Goal: Use online tool/utility: Utilize a website feature to perform a specific function

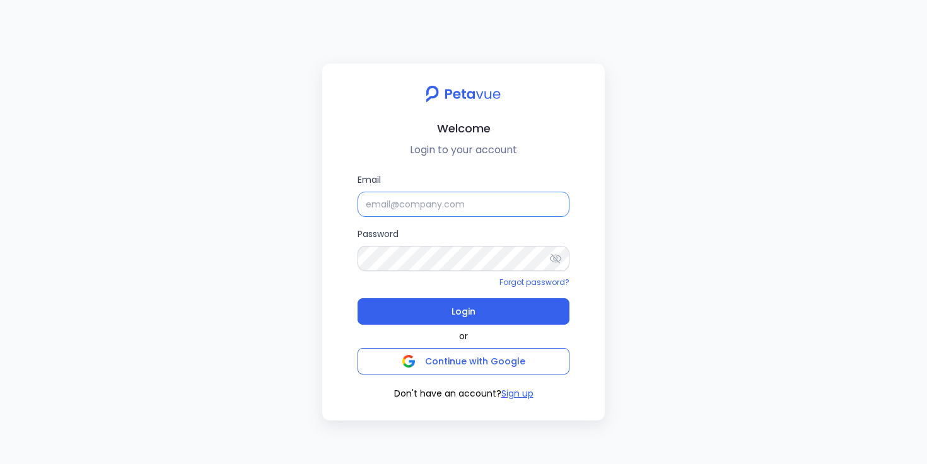
click at [385, 202] on input "Email" at bounding box center [463, 204] width 212 height 25
type input "support+suplari@petavue.com"
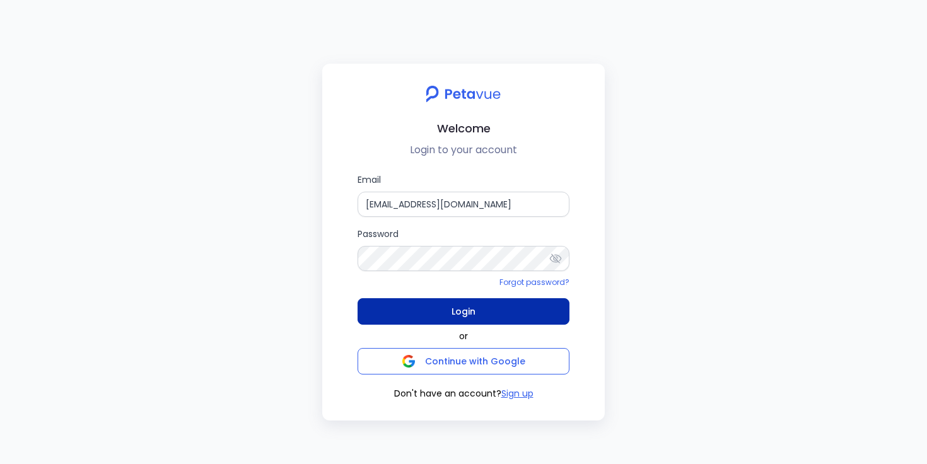
click at [462, 313] on span "Login" at bounding box center [463, 312] width 24 height 18
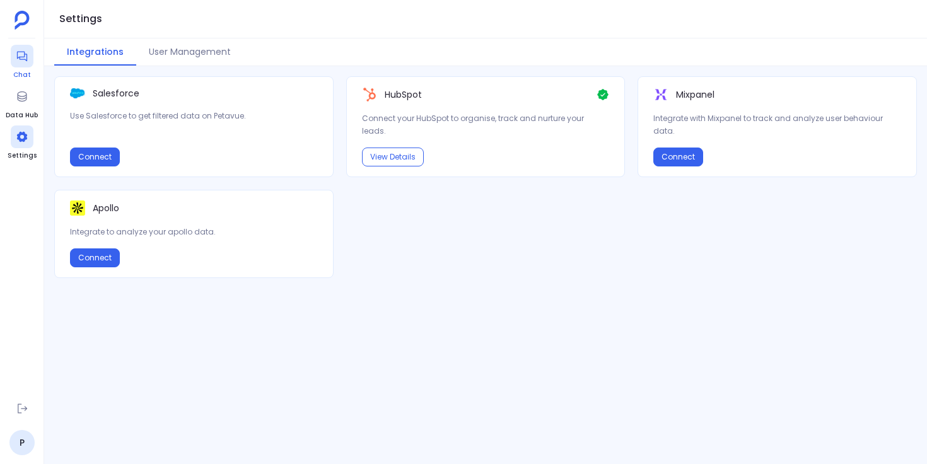
click at [21, 58] on icon at bounding box center [22, 56] width 13 height 13
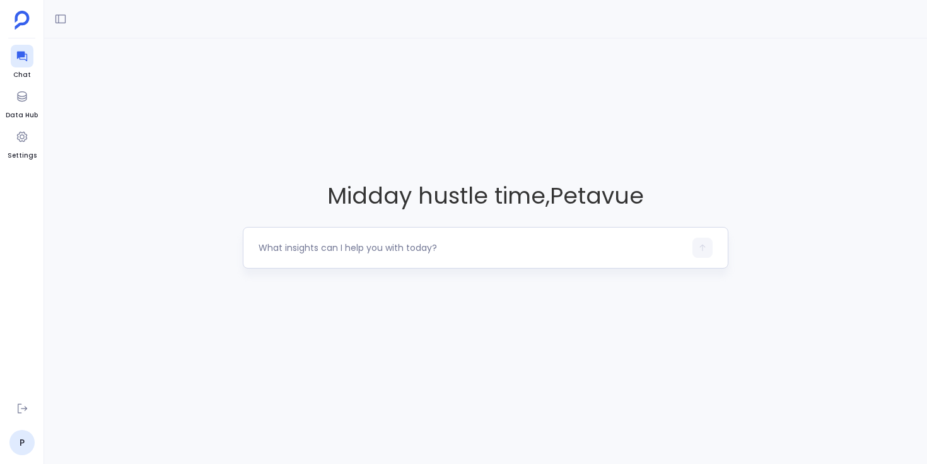
click at [386, 242] on textarea at bounding box center [471, 247] width 426 height 13
type textarea "I would like to start by creating a simple dashboard. My goal is a funnel view …"
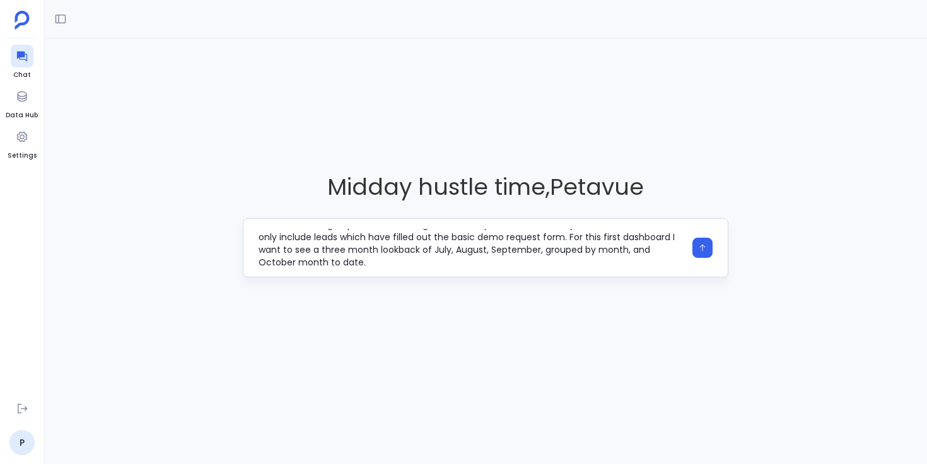
scroll to position [38, 0]
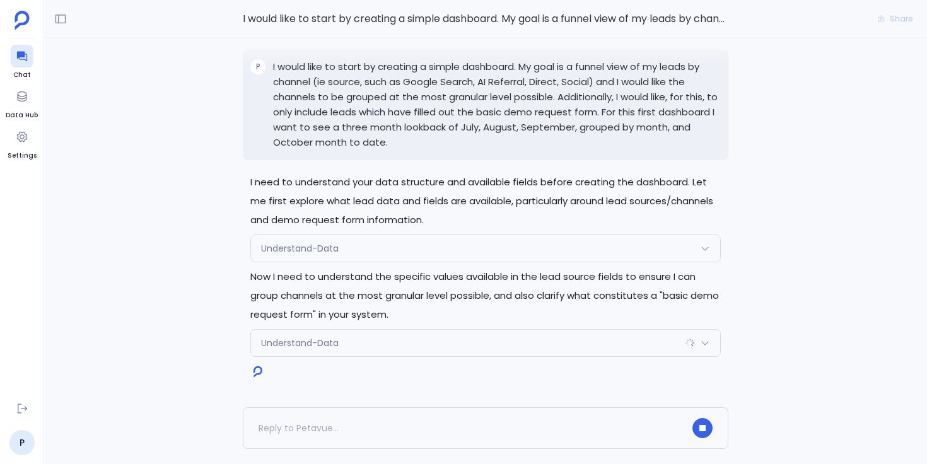
click at [354, 246] on div "Understand-Data" at bounding box center [485, 248] width 469 height 26
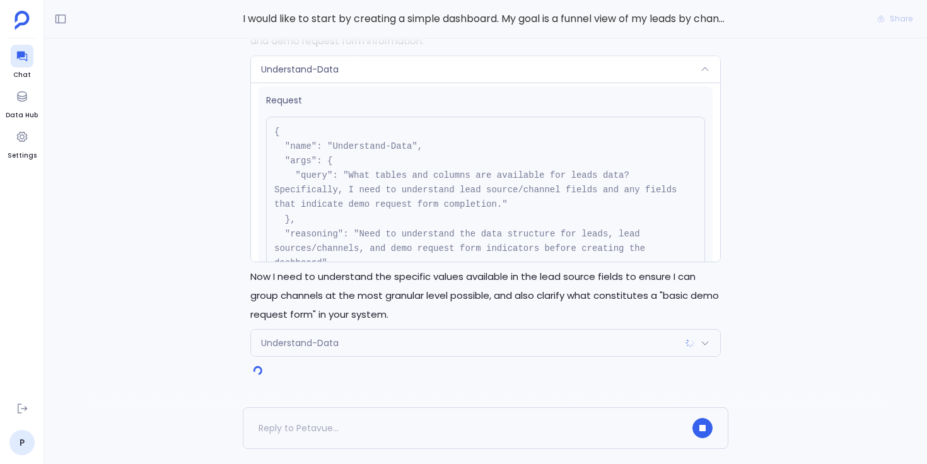
scroll to position [7, 0]
click at [398, 72] on div "Understand-Data" at bounding box center [485, 69] width 469 height 26
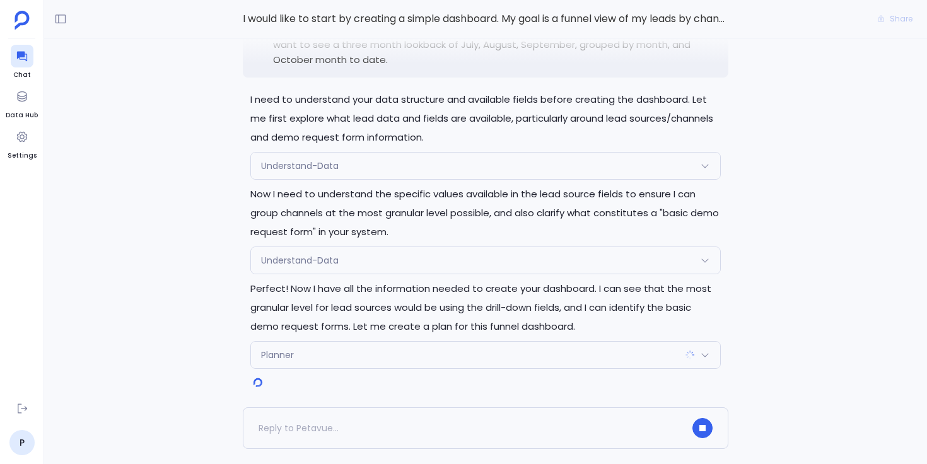
scroll to position [0, 0]
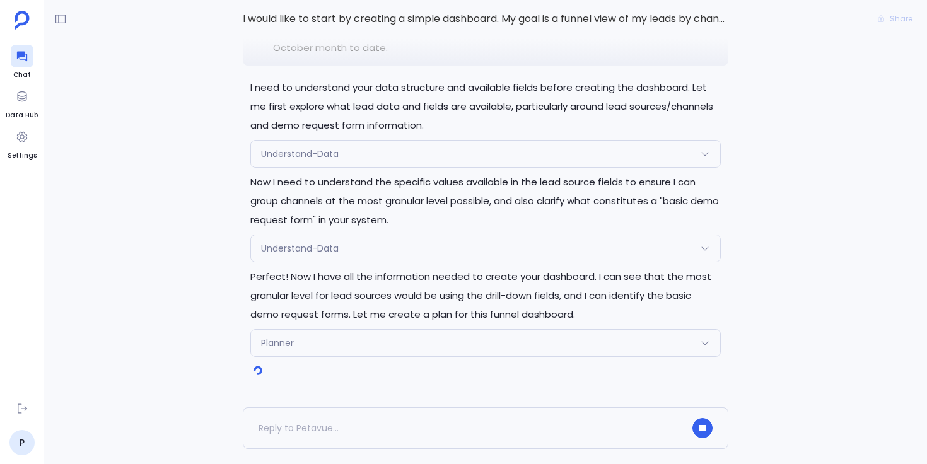
click at [314, 340] on div "Planner" at bounding box center [485, 343] width 469 height 26
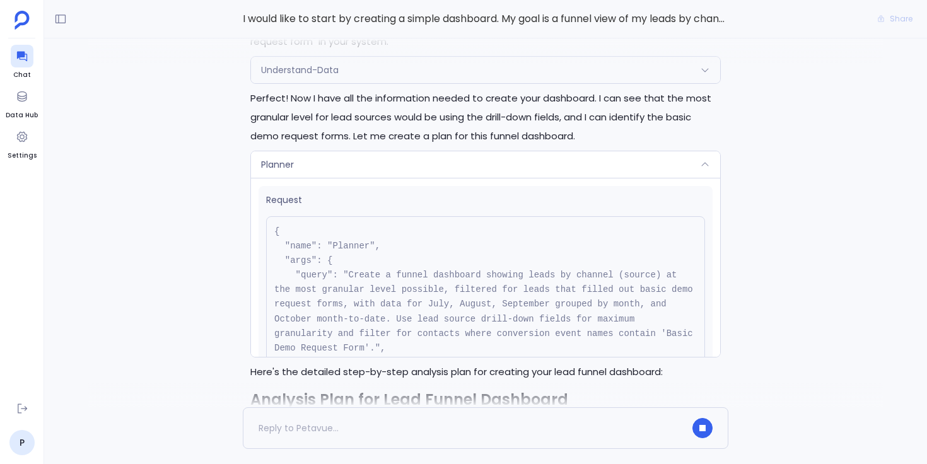
click at [351, 151] on div "Planner" at bounding box center [485, 164] width 469 height 26
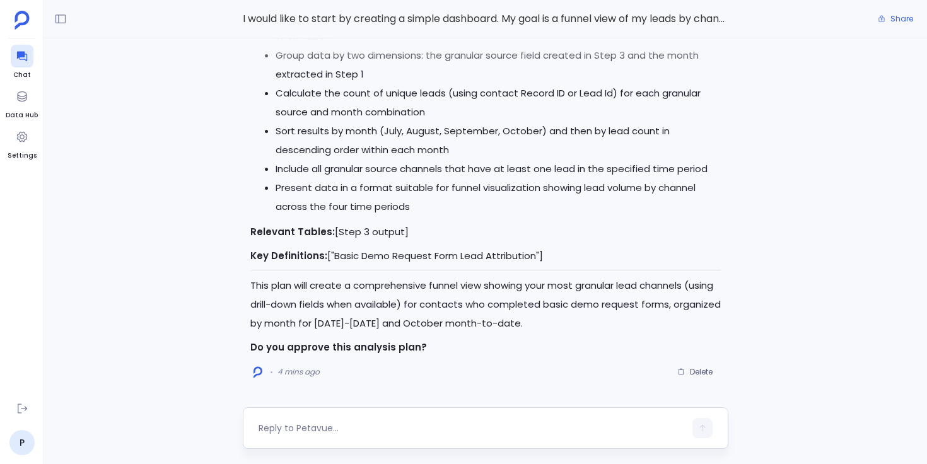
click at [311, 429] on textarea at bounding box center [471, 428] width 426 height 13
type textarea "approved"
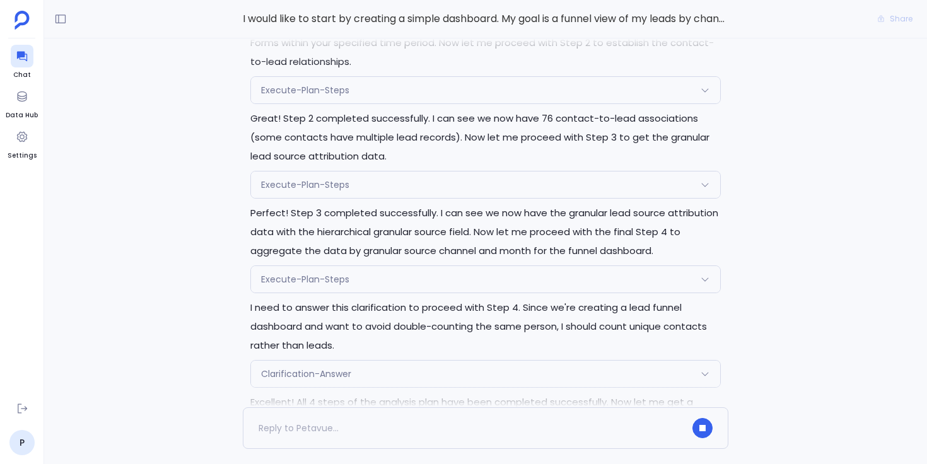
scroll to position [-161, 0]
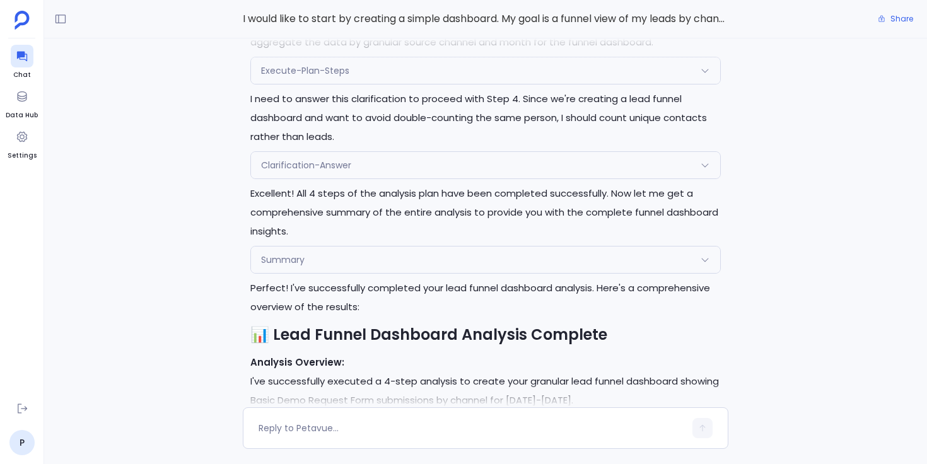
click at [351, 159] on span "Clarification-Answer" at bounding box center [306, 165] width 90 height 13
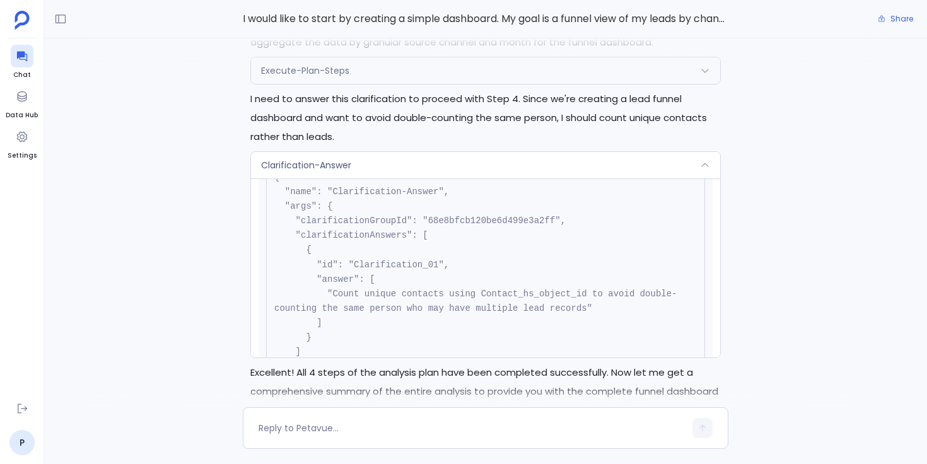
scroll to position [59, 0]
click at [383, 169] on div "Clarification-Answer" at bounding box center [485, 165] width 469 height 26
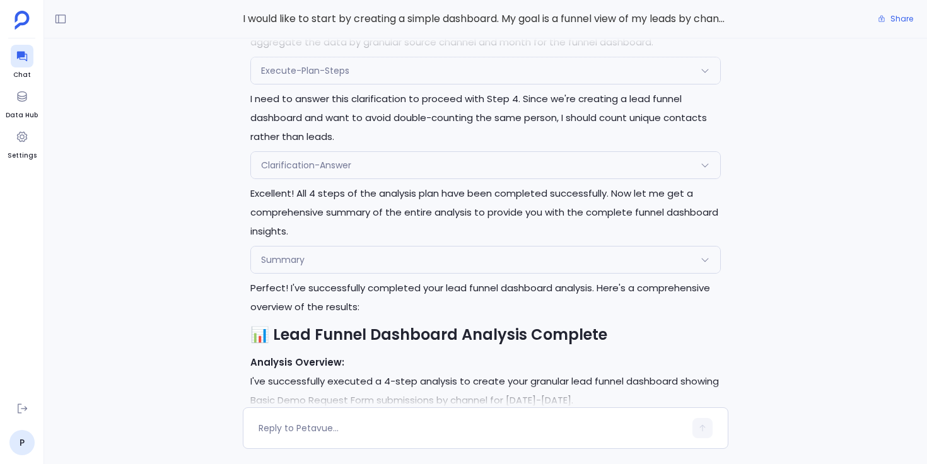
click at [364, 82] on div "Execute-Plan-Steps" at bounding box center [485, 70] width 469 height 26
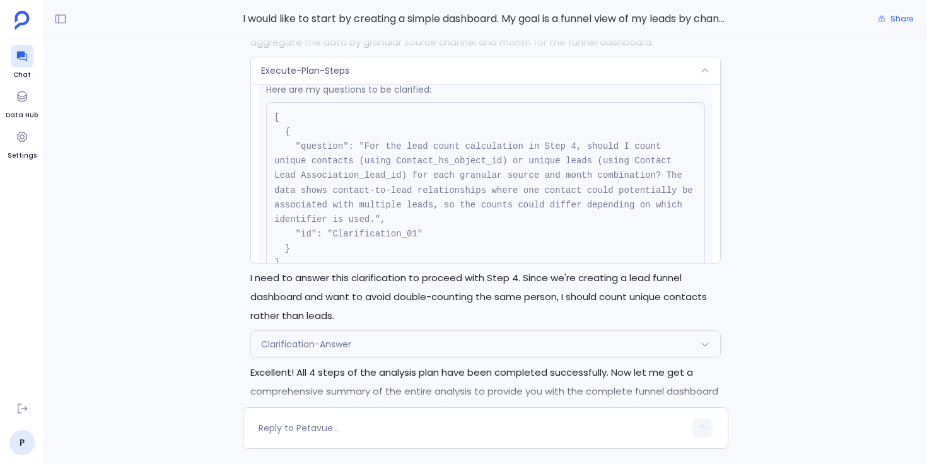
scroll to position [299, 0]
click at [404, 73] on div "Execute-Plan-Steps" at bounding box center [485, 70] width 469 height 26
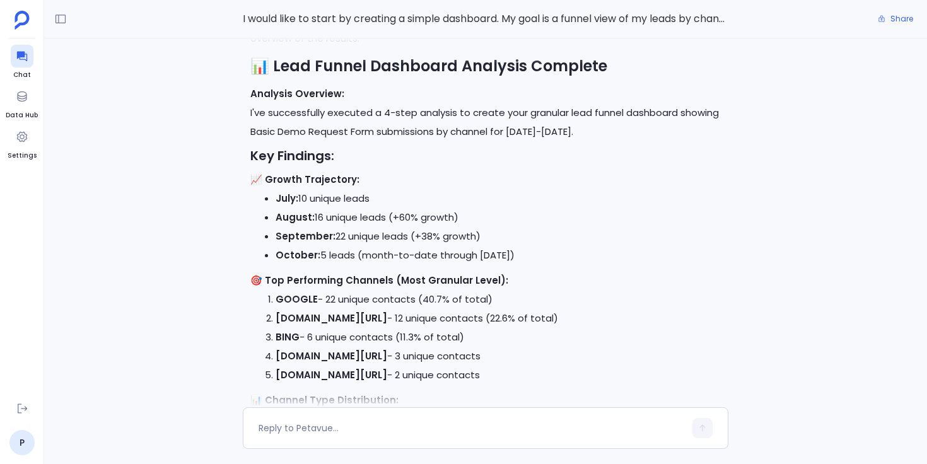
scroll to position [-597, 0]
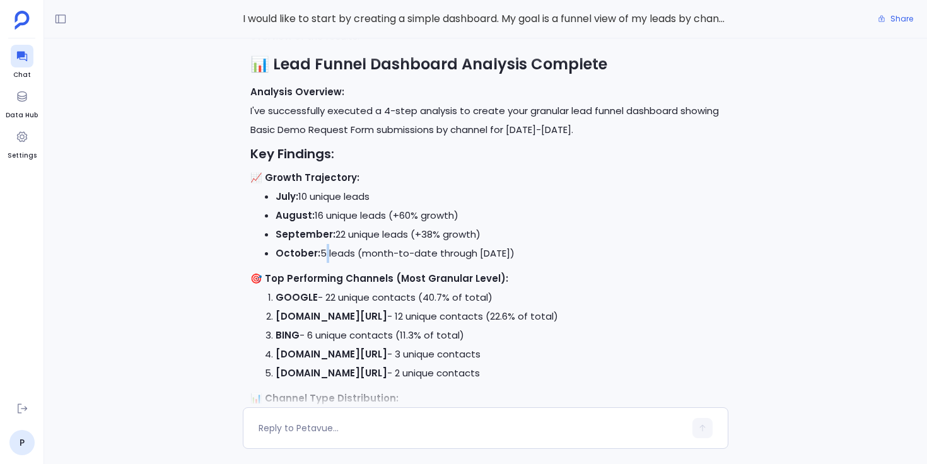
click at [321, 255] on li "October: 5 leads (month-to-date through Oct 7)" at bounding box center [498, 253] width 445 height 19
click at [228, 259] on div "Perfect! I'll now execute the first batch of steps (Steps 1-4) to create your l…" at bounding box center [485, 222] width 883 height 369
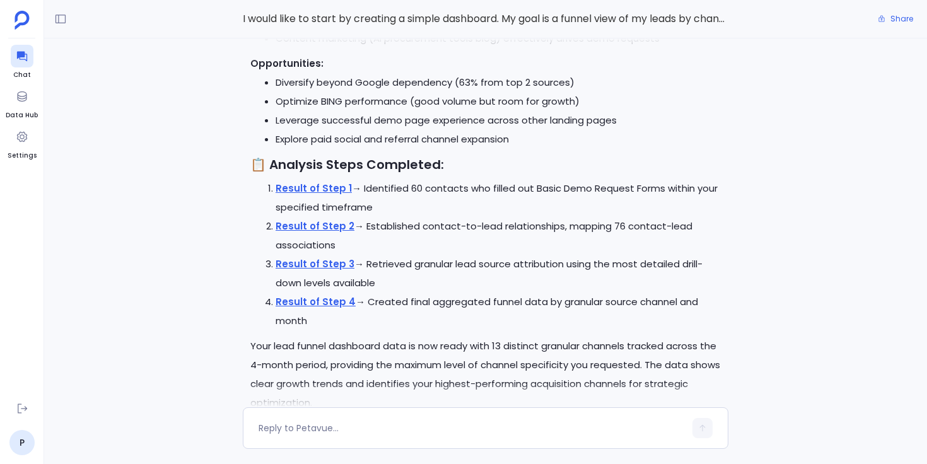
scroll to position [0, 0]
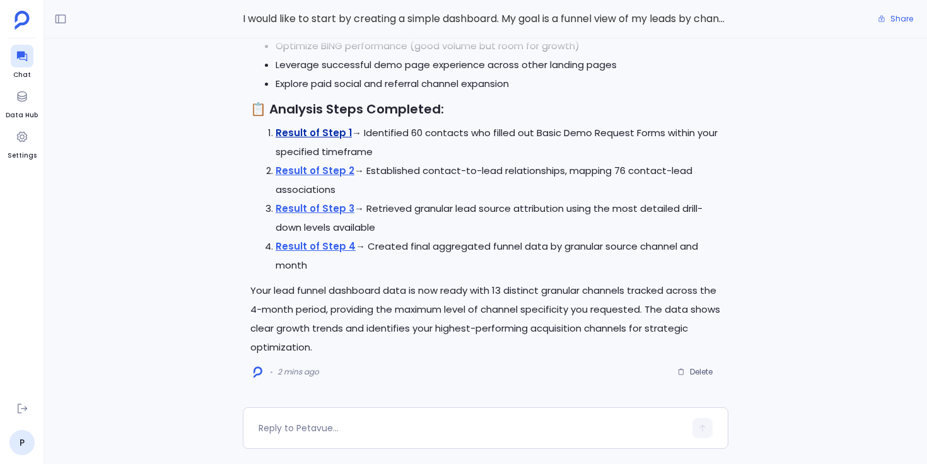
click at [334, 136] on link "Result of Step 1" at bounding box center [314, 132] width 76 height 13
click at [219, 148] on div "Perfect! I'll now execute the first batch of steps (Steps 1-4) to create your l…" at bounding box center [485, 222] width 883 height 369
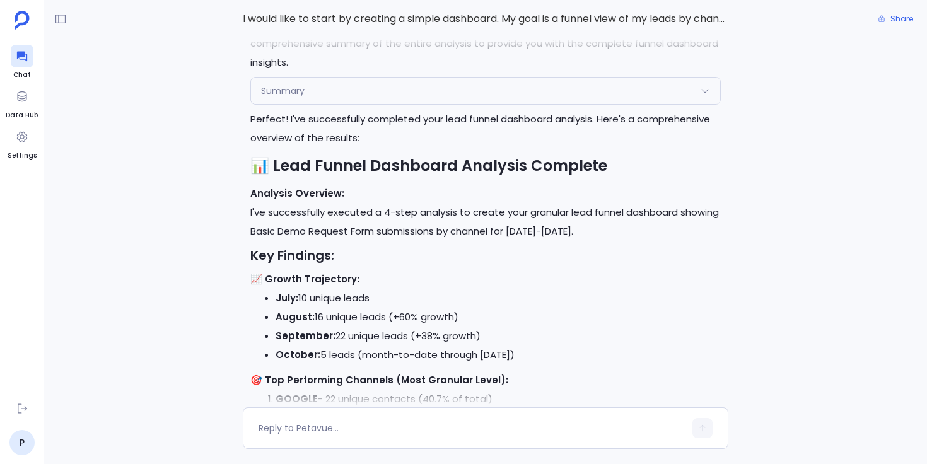
scroll to position [-766, 0]
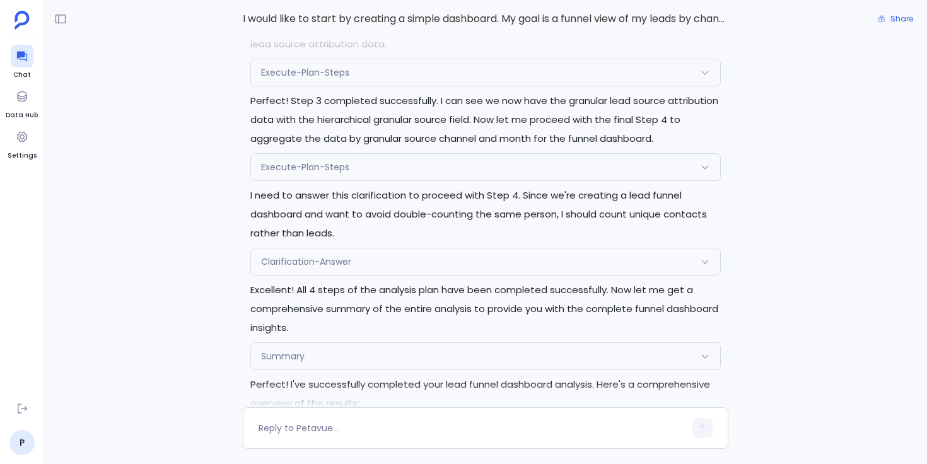
click at [347, 158] on div "Execute-Plan-Steps" at bounding box center [485, 167] width 469 height 26
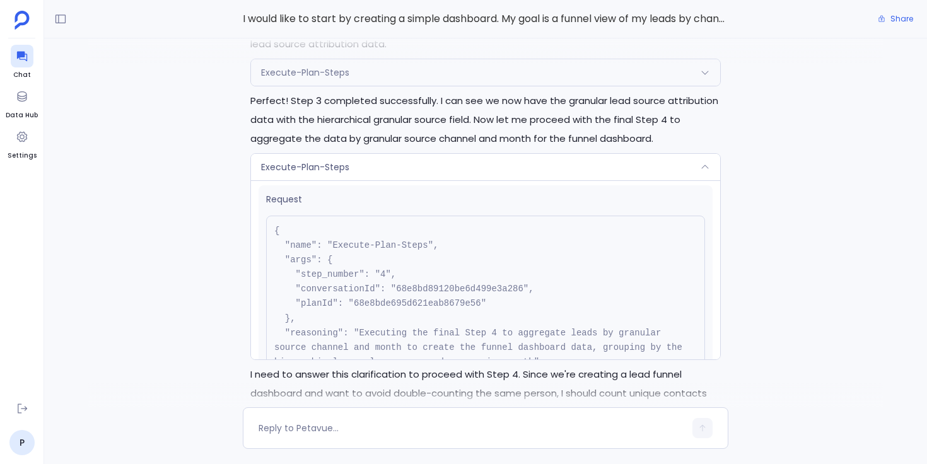
scroll to position [0, 0]
click at [400, 307] on pre "{ "name": "Execute-Plan-Steps", "args": { "step_number": "4", "conversationId":…" at bounding box center [485, 307] width 439 height 177
copy pre "68e8bde695d621eab8679e56"
click at [618, 174] on div "Execute-Plan-Steps" at bounding box center [485, 167] width 469 height 26
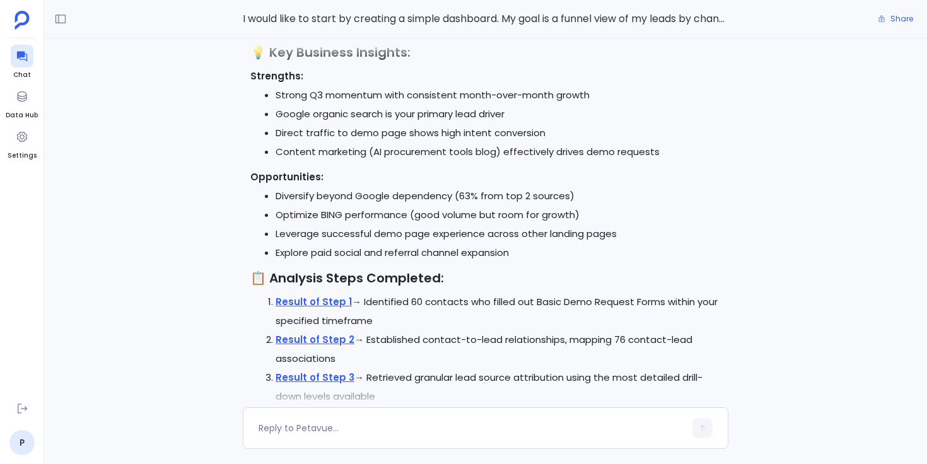
scroll to position [-6, 0]
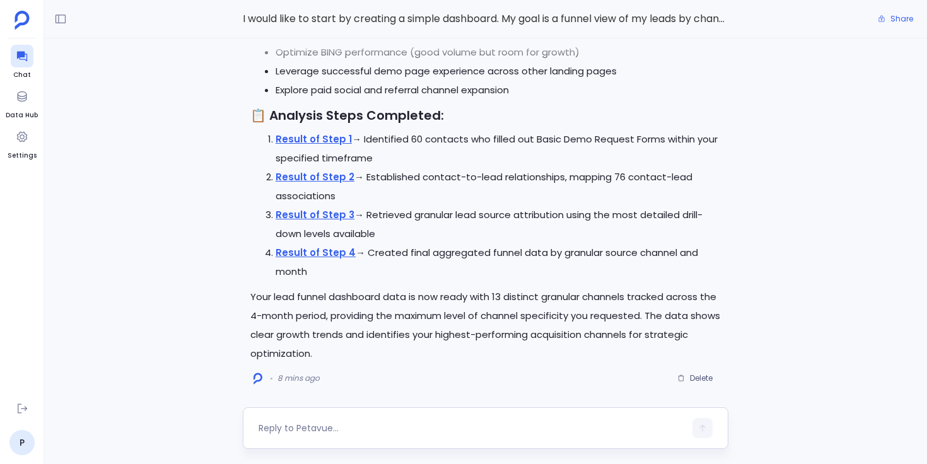
click at [314, 430] on textarea at bounding box center [471, 428] width 426 height 13
type textarea "create a dashboard out of this"
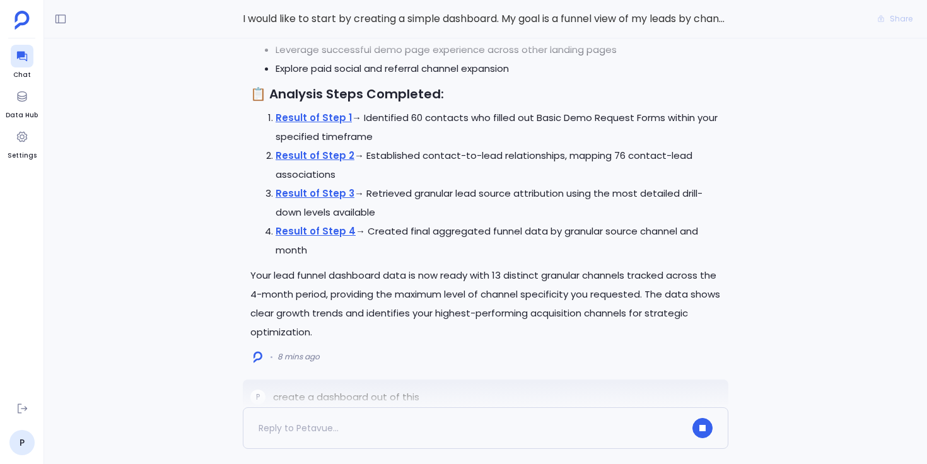
scroll to position [-193, 0]
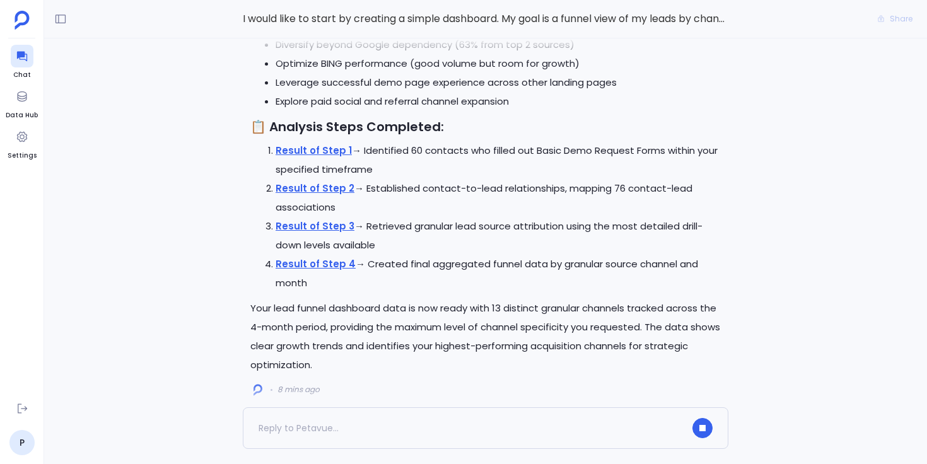
click at [228, 301] on div "I have all the data needed from the completed analysis to create your lead funn…" at bounding box center [485, 222] width 883 height 369
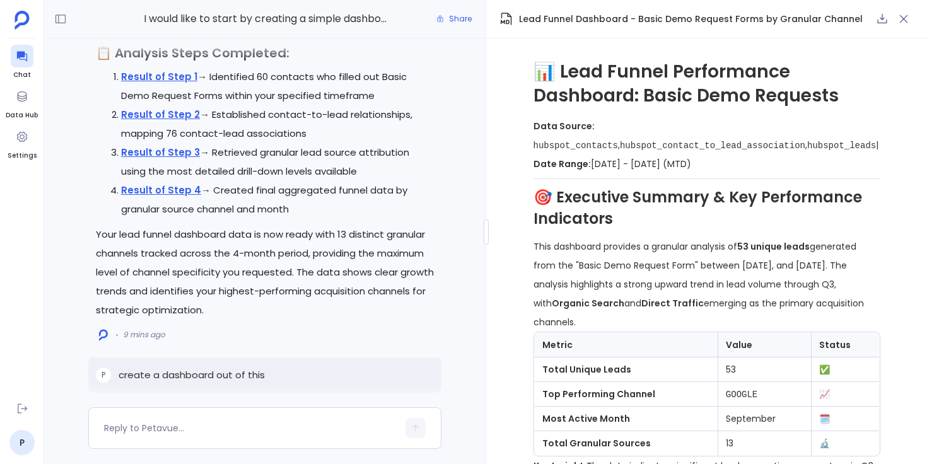
scroll to position [-311, 0]
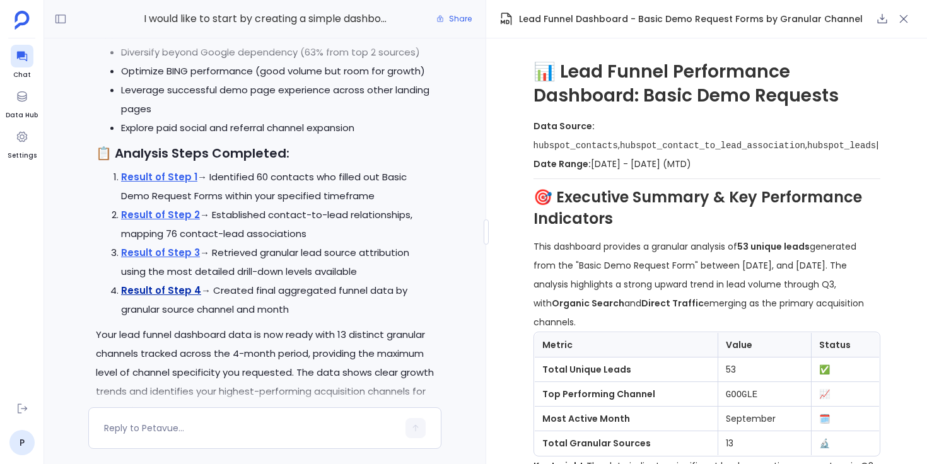
click at [168, 293] on link "Result of Step 4" at bounding box center [161, 290] width 80 height 13
click at [179, 253] on link "Result of Step 3" at bounding box center [160, 252] width 79 height 13
click at [170, 218] on link "Result of Step 2" at bounding box center [160, 214] width 79 height 13
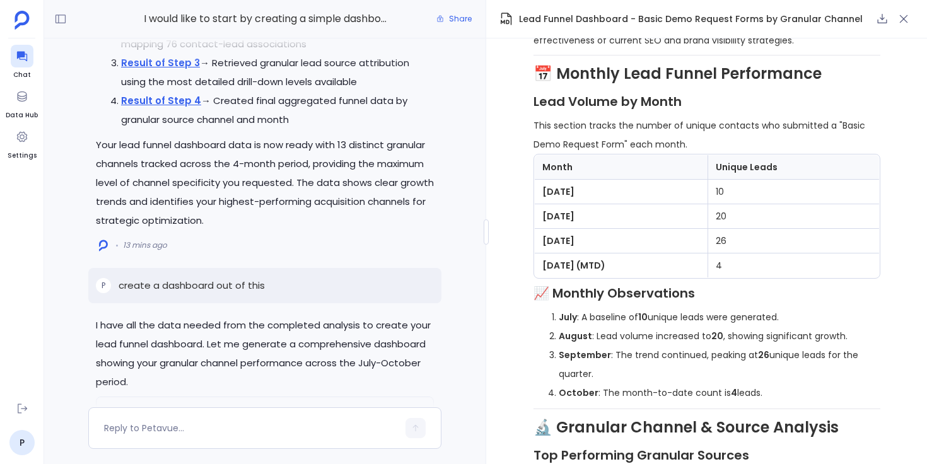
scroll to position [0, 0]
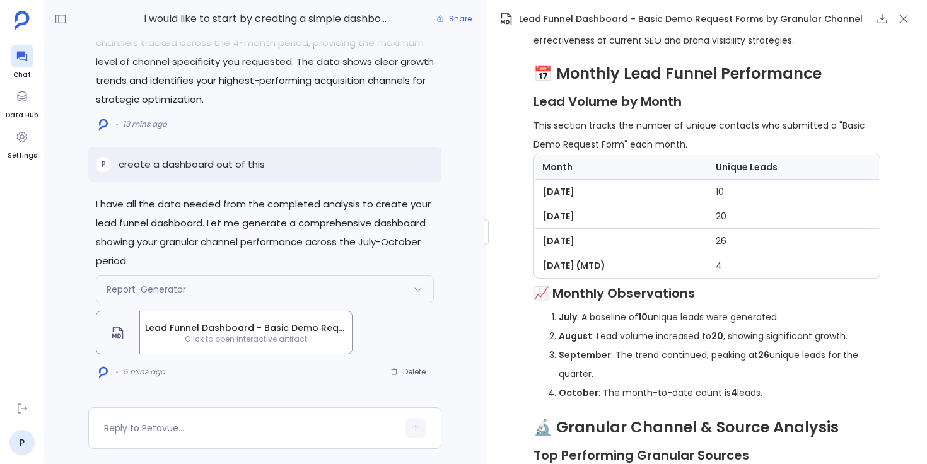
click at [255, 292] on div "Report-Generator" at bounding box center [264, 289] width 337 height 26
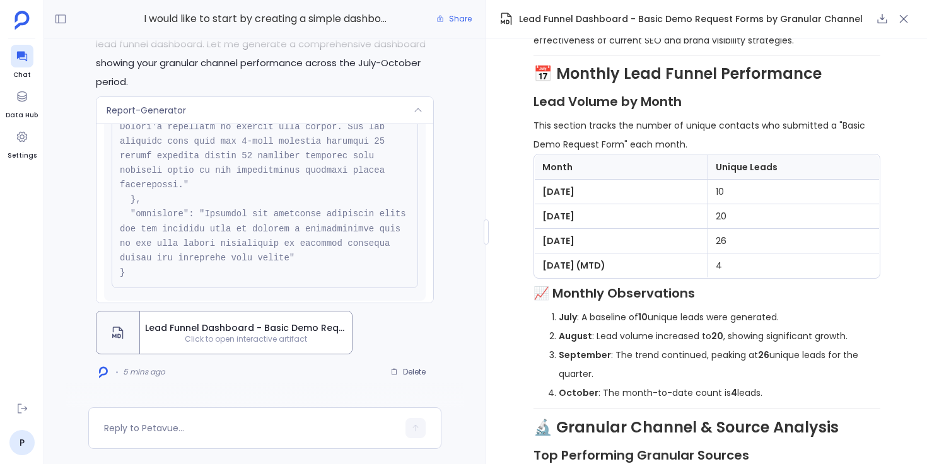
scroll to position [366, 0]
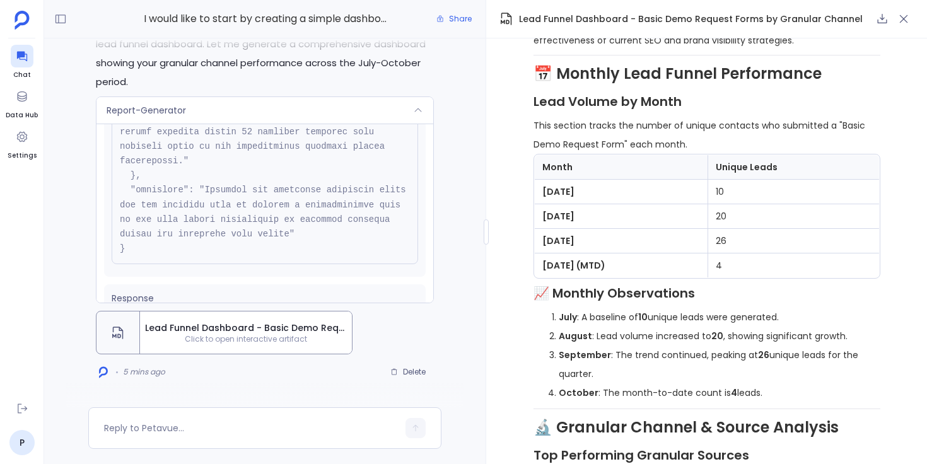
click at [338, 112] on div "Report-Generator" at bounding box center [264, 110] width 337 height 26
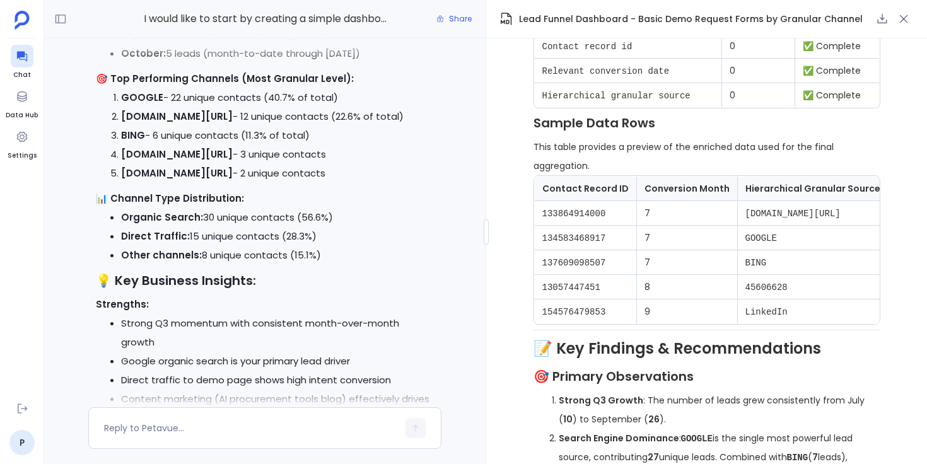
scroll to position [1551, 0]
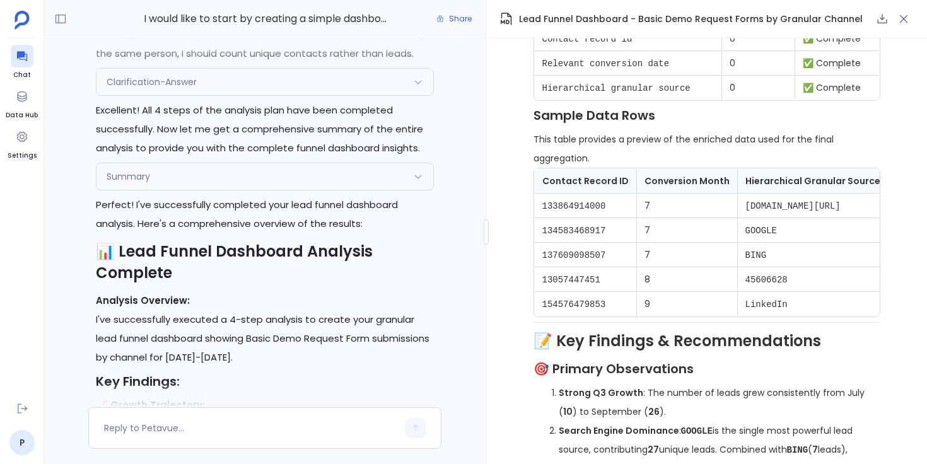
click at [392, 182] on div "Summary" at bounding box center [264, 176] width 337 height 26
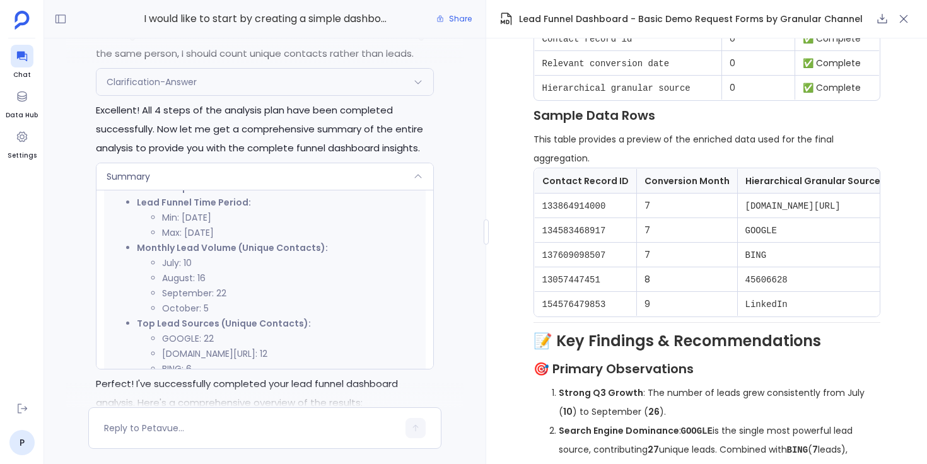
scroll to position [840, 0]
click at [369, 182] on div "Summary" at bounding box center [264, 176] width 337 height 26
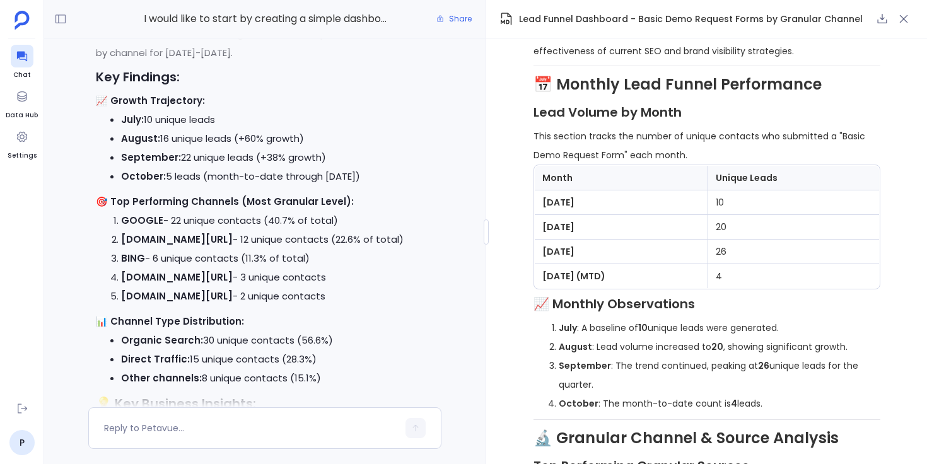
scroll to position [484, 0]
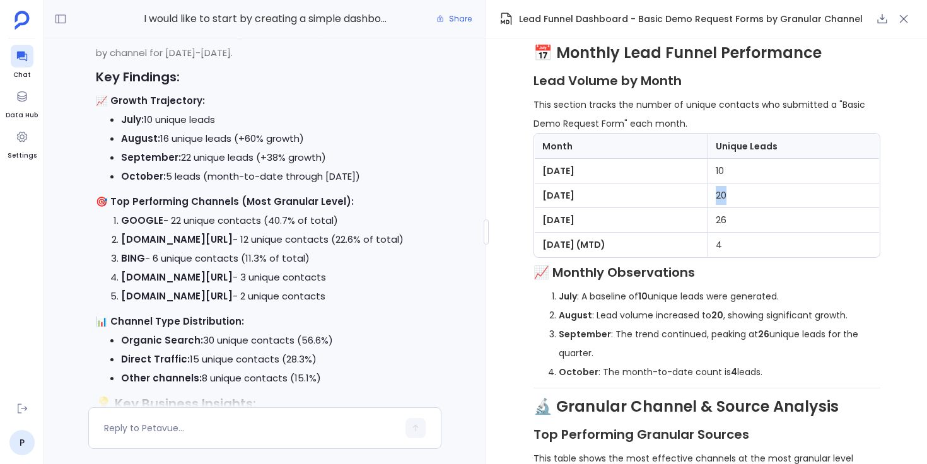
drag, startPoint x: 741, startPoint y: 177, endPoint x: 752, endPoint y: 177, distance: 11.4
click at [752, 183] on td "20" at bounding box center [793, 195] width 171 height 25
drag, startPoint x: 742, startPoint y: 202, endPoint x: 753, endPoint y: 202, distance: 11.3
click at [753, 208] on td "26" at bounding box center [793, 220] width 171 height 25
drag, startPoint x: 741, startPoint y: 225, endPoint x: 748, endPoint y: 225, distance: 6.9
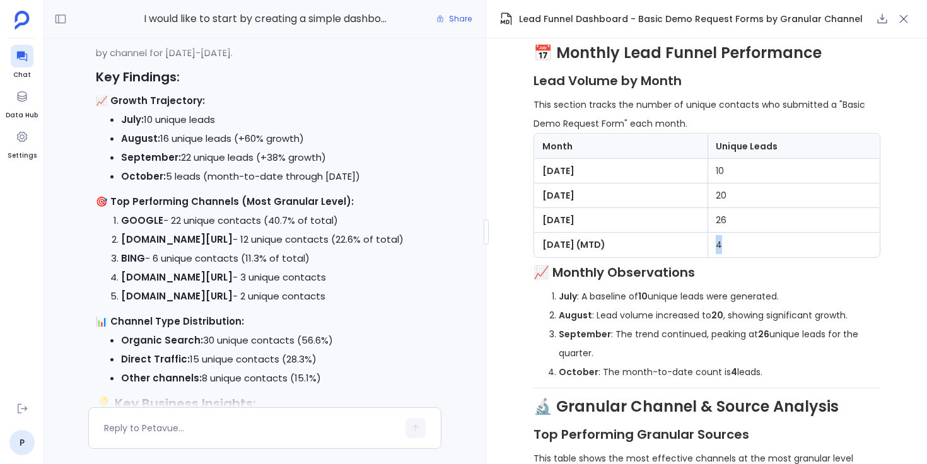
click at [748, 233] on td "4" at bounding box center [793, 245] width 171 height 25
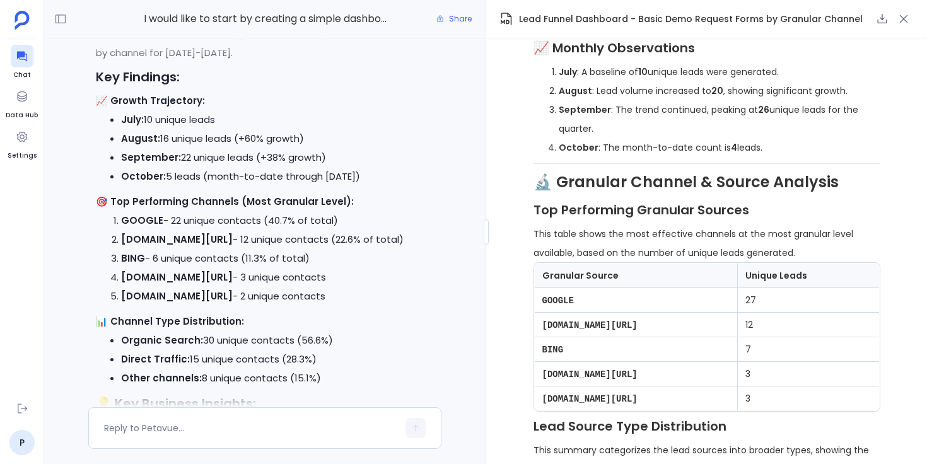
scroll to position [765, 0]
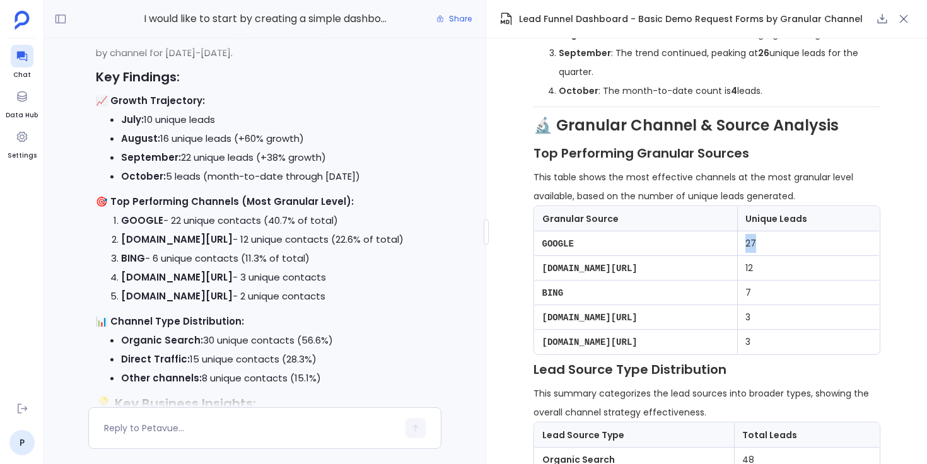
drag, startPoint x: 805, startPoint y: 224, endPoint x: 817, endPoint y: 224, distance: 12.0
click at [817, 231] on td "27" at bounding box center [808, 243] width 142 height 25
drag, startPoint x: 806, startPoint y: 275, endPoint x: 814, endPoint y: 275, distance: 8.2
click at [814, 281] on td "7" at bounding box center [808, 293] width 142 height 25
click at [813, 281] on td "7" at bounding box center [808, 293] width 142 height 25
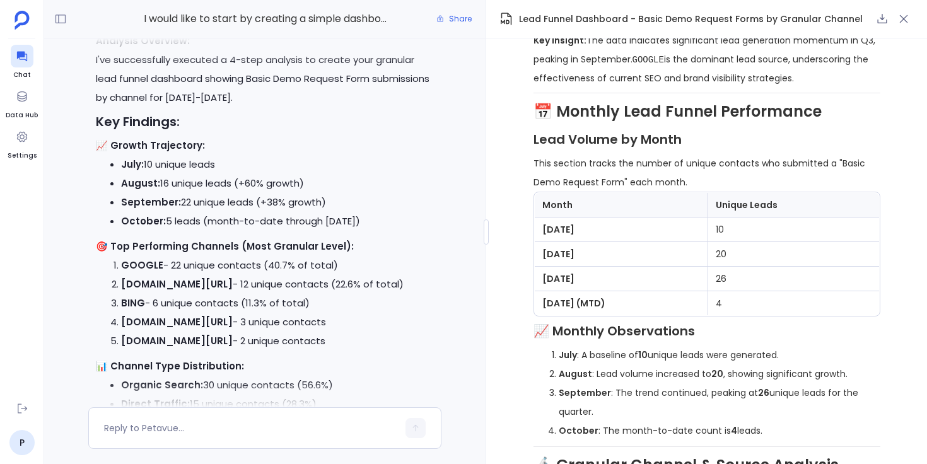
scroll to position [-874, 0]
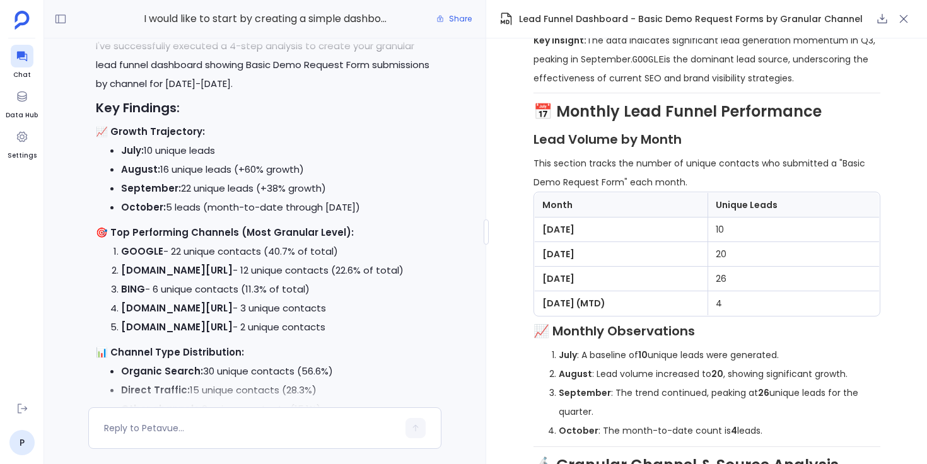
drag, startPoint x: 159, startPoint y: 171, endPoint x: 171, endPoint y: 170, distance: 12.0
click at [171, 170] on li "August: 16 unique leads (+60% growth)" at bounding box center [277, 169] width 313 height 19
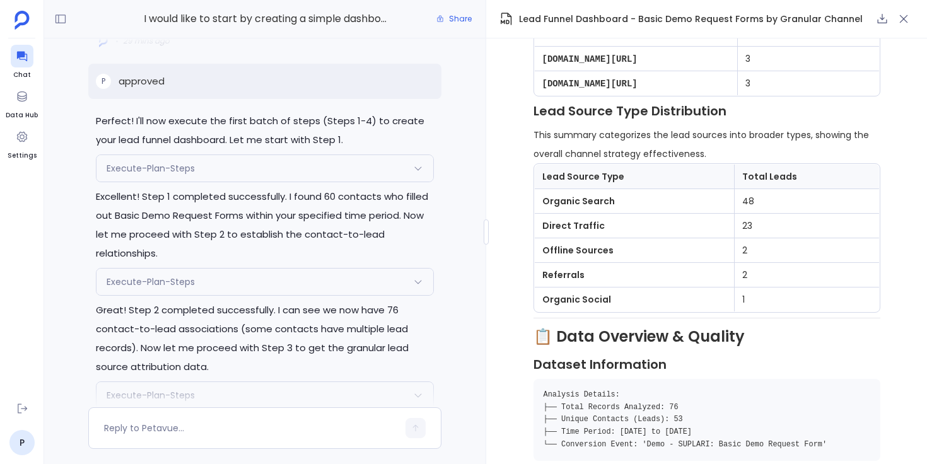
scroll to position [-1740, 0]
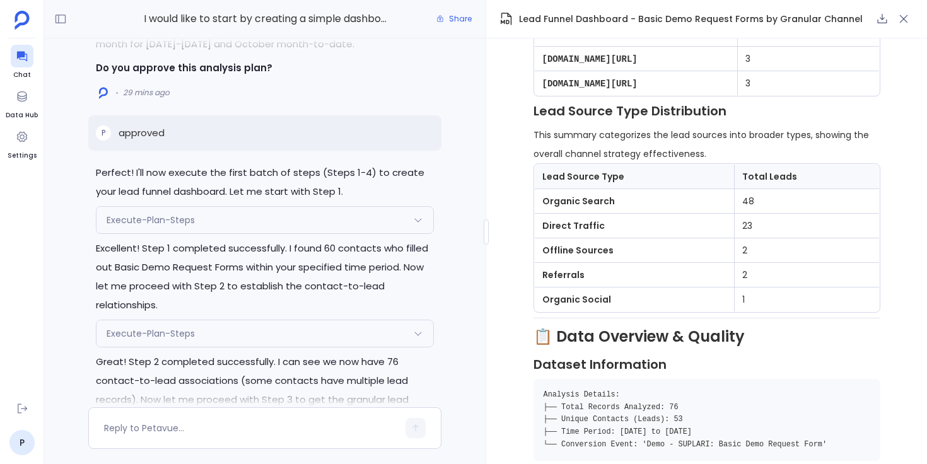
click at [327, 233] on div "Execute-Plan-Steps" at bounding box center [264, 220] width 337 height 26
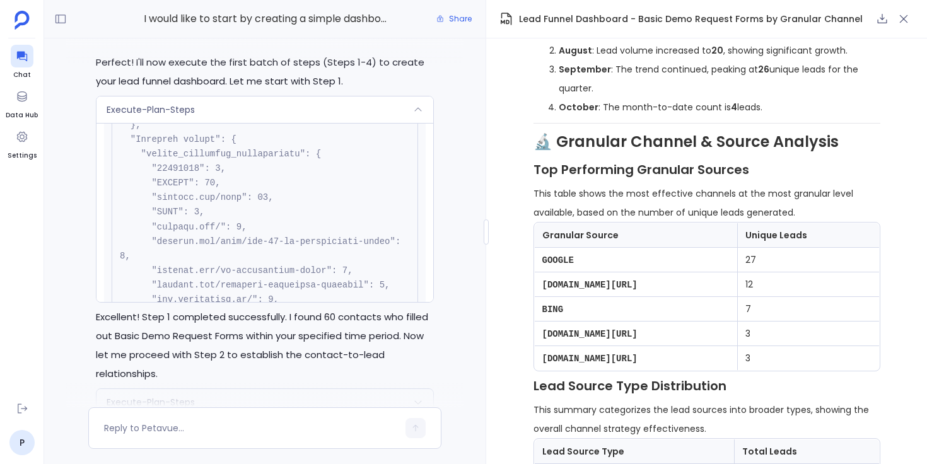
scroll to position [2895, 0]
drag, startPoint x: 158, startPoint y: 205, endPoint x: 189, endPoint y: 206, distance: 30.3
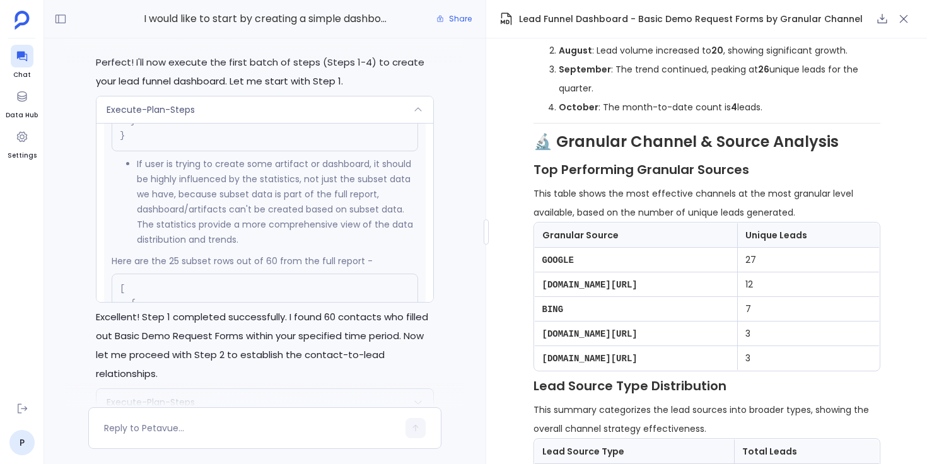
scroll to position [3200, 0]
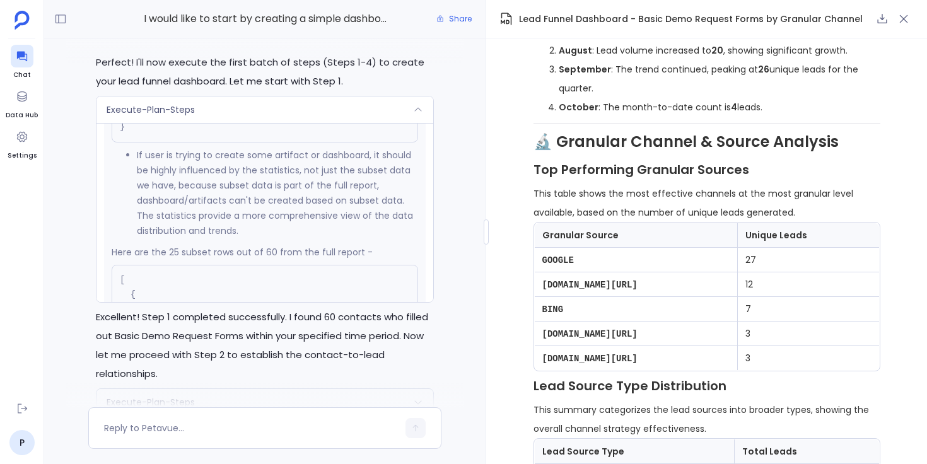
click at [264, 123] on div "Execute-Plan-Steps" at bounding box center [264, 109] width 337 height 26
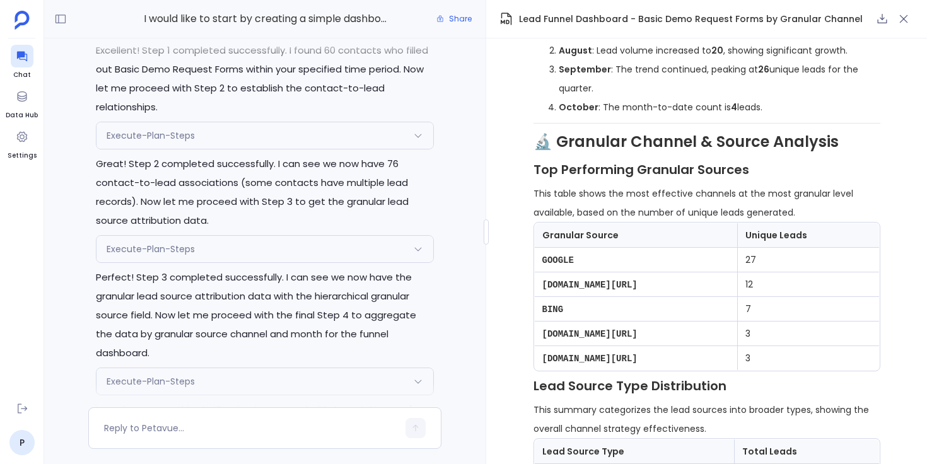
click at [240, 149] on div "Execute-Plan-Steps" at bounding box center [264, 135] width 337 height 26
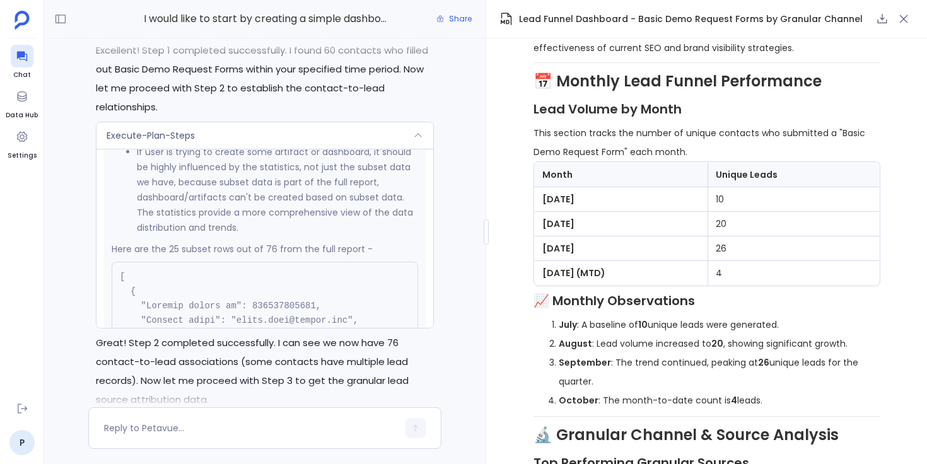
scroll to position [3917, 0]
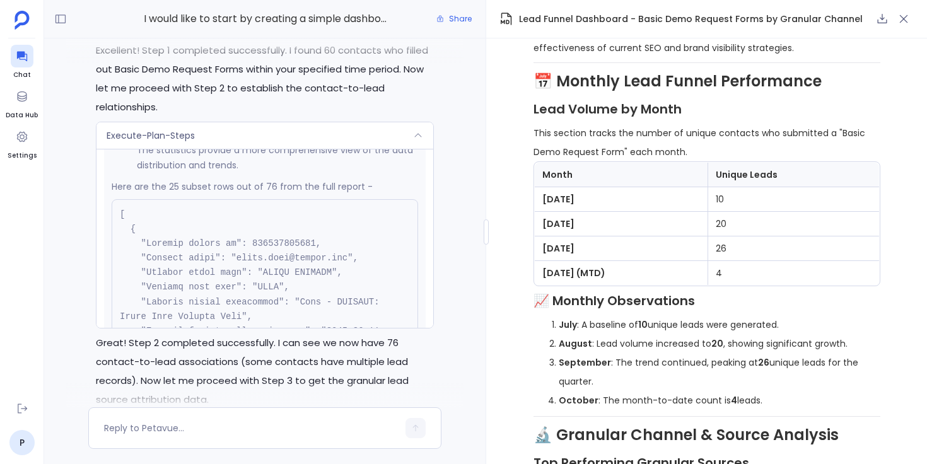
click at [332, 149] on div "Execute-Plan-Steps" at bounding box center [264, 135] width 337 height 26
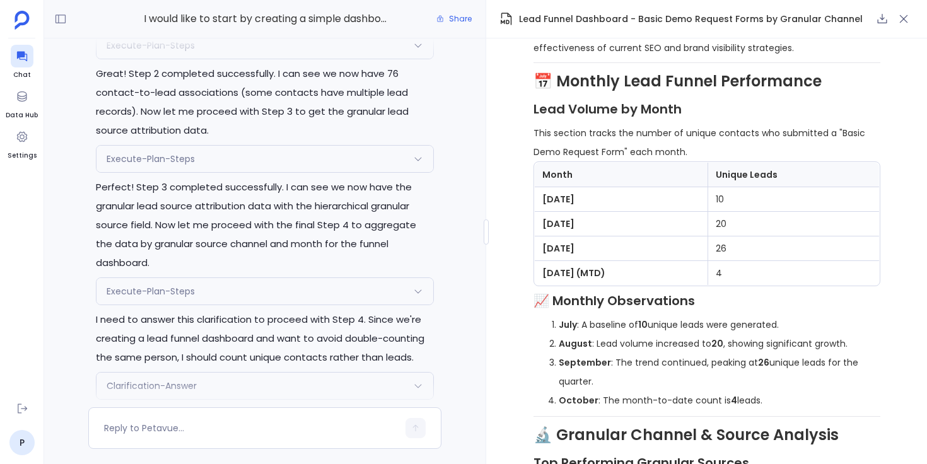
scroll to position [-1442, 0]
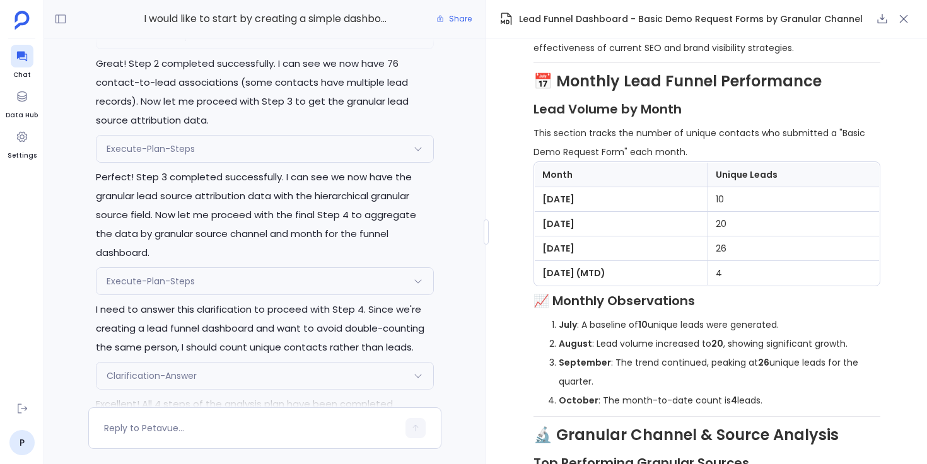
click at [315, 162] on div "Execute-Plan-Steps" at bounding box center [264, 149] width 337 height 26
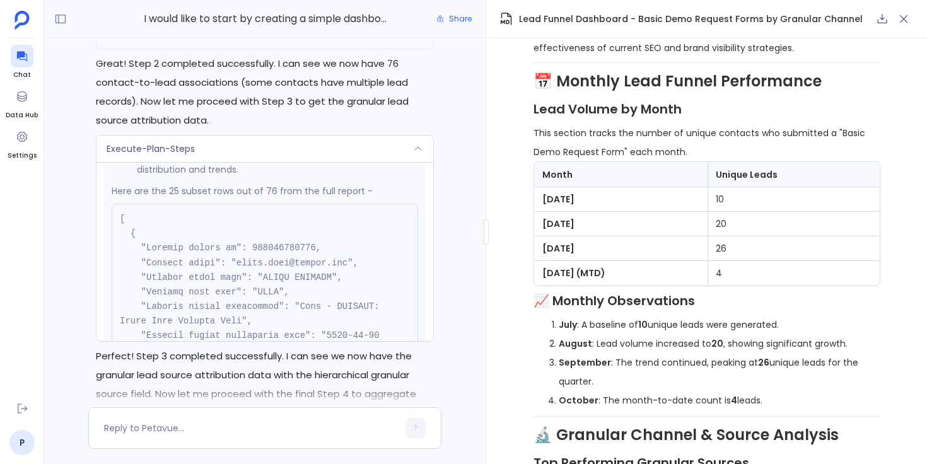
scroll to position [4950, 0]
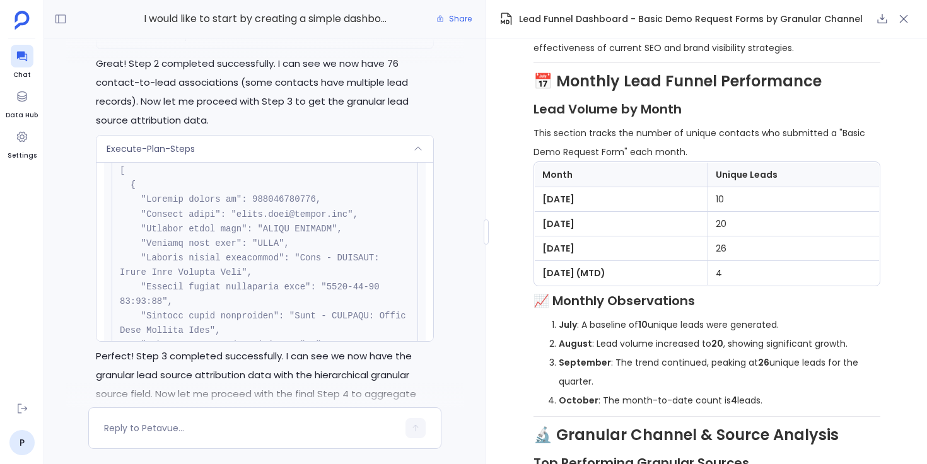
click at [322, 162] on div "Execute-Plan-Steps" at bounding box center [264, 149] width 337 height 26
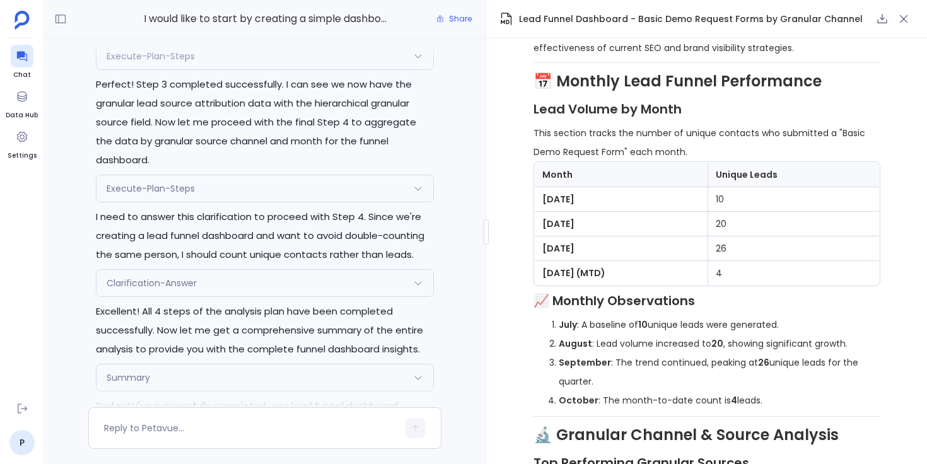
scroll to position [-1324, 0]
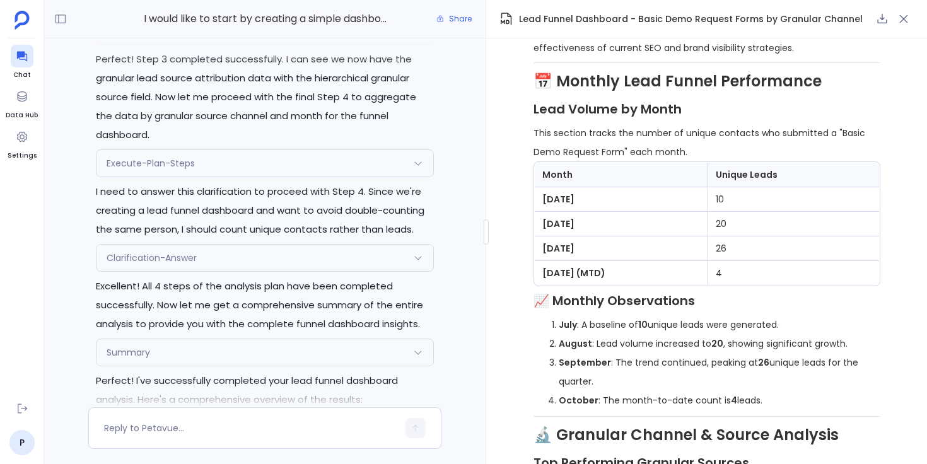
click at [327, 162] on div "Execute-Plan-Steps" at bounding box center [264, 163] width 337 height 26
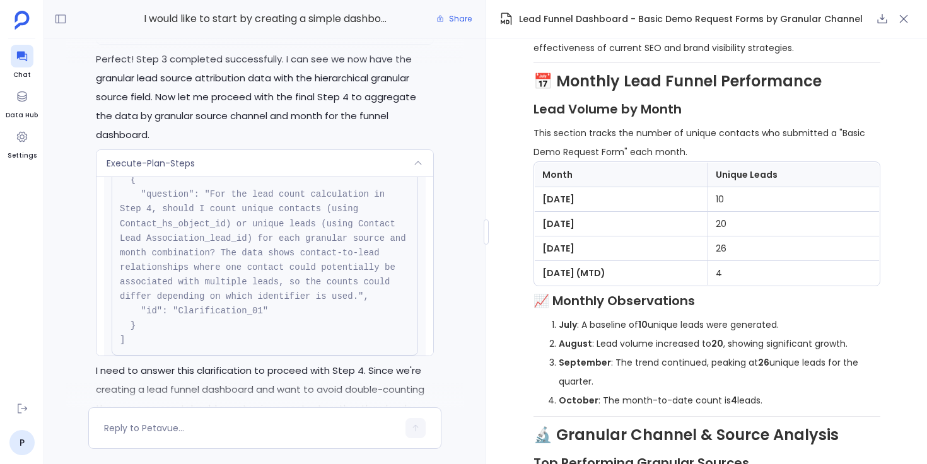
scroll to position [407, 0]
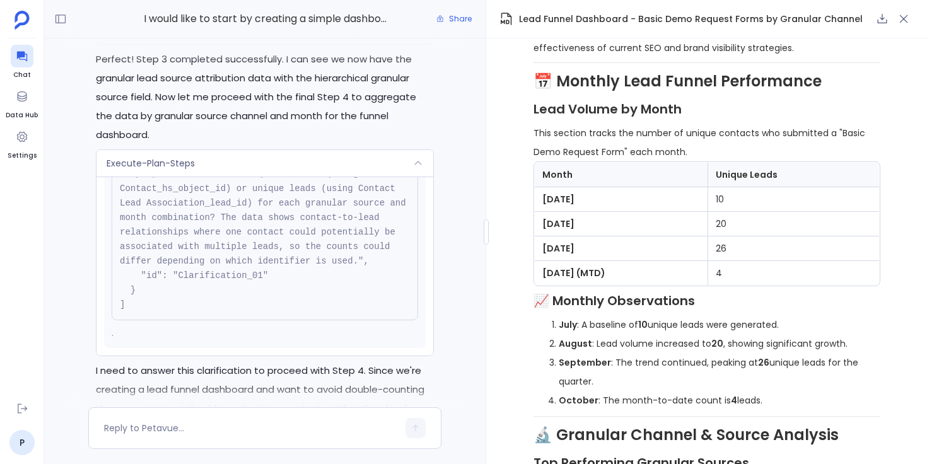
click at [290, 161] on div "Execute-Plan-Steps" at bounding box center [264, 163] width 337 height 26
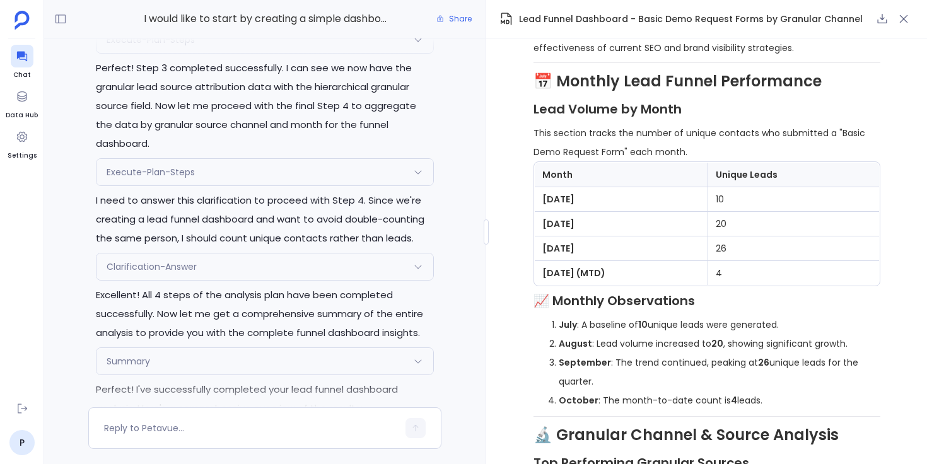
scroll to position [-1324, 0]
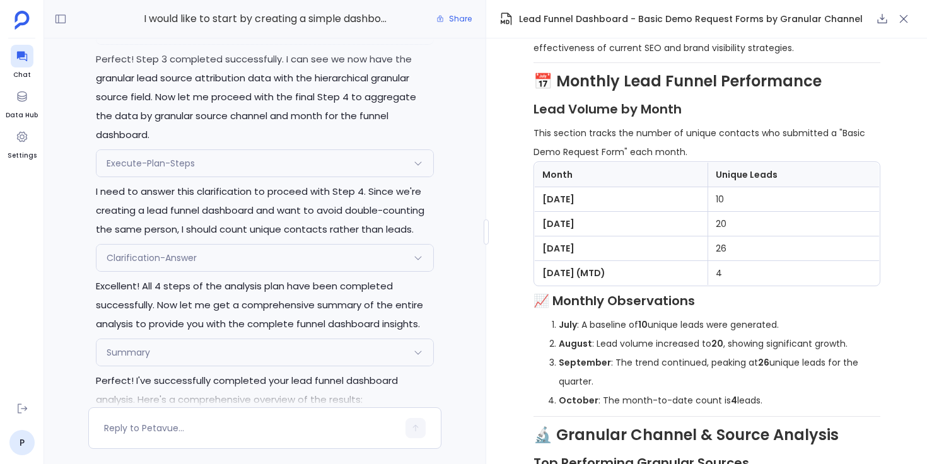
click at [279, 255] on div "Clarification-Answer" at bounding box center [264, 258] width 337 height 26
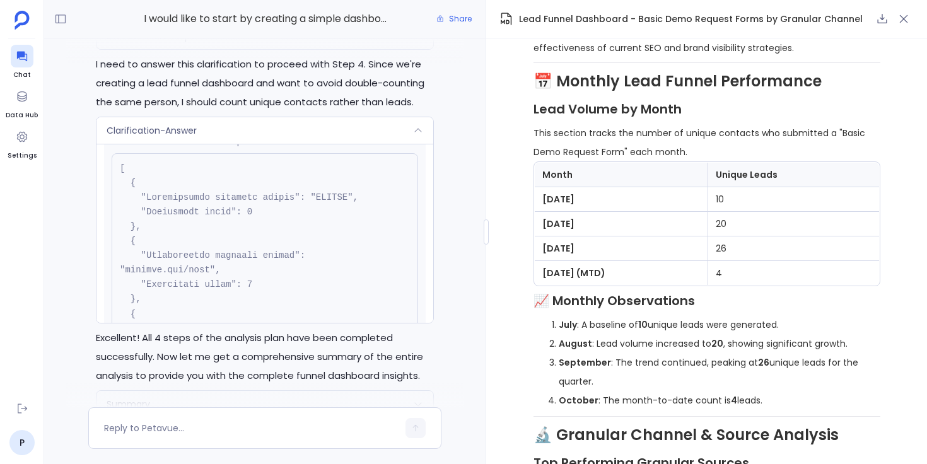
scroll to position [1233, 0]
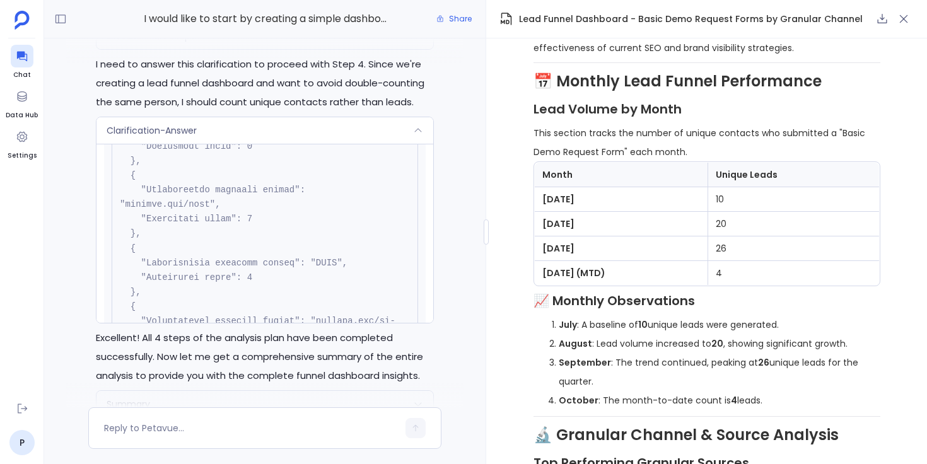
click at [334, 133] on div "Clarification-Answer" at bounding box center [264, 130] width 337 height 26
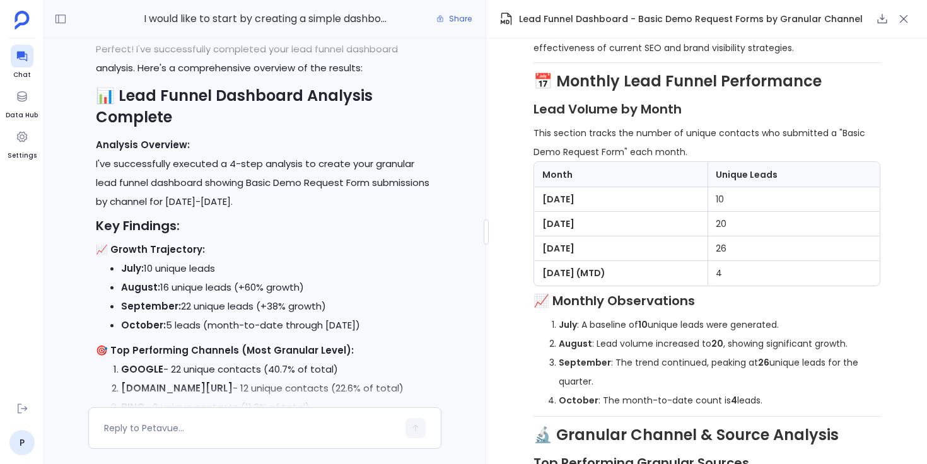
scroll to position [-1009, 0]
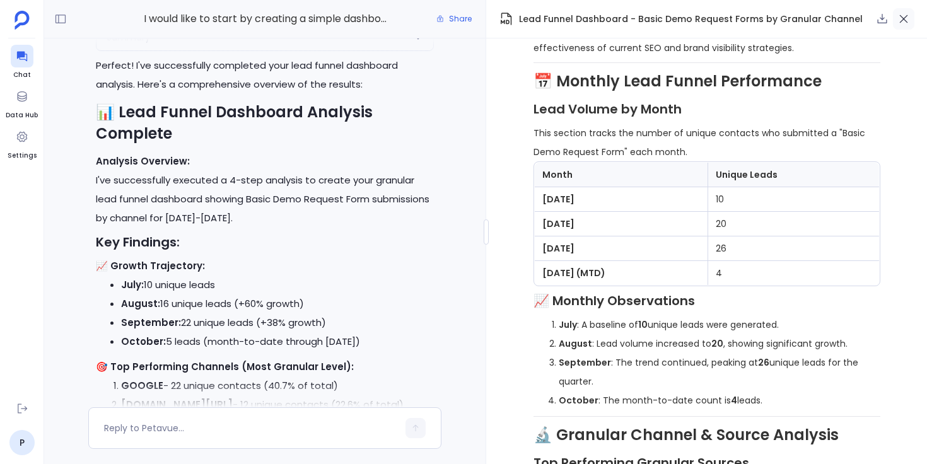
click at [908, 16] on icon "button" at bounding box center [903, 19] width 13 height 13
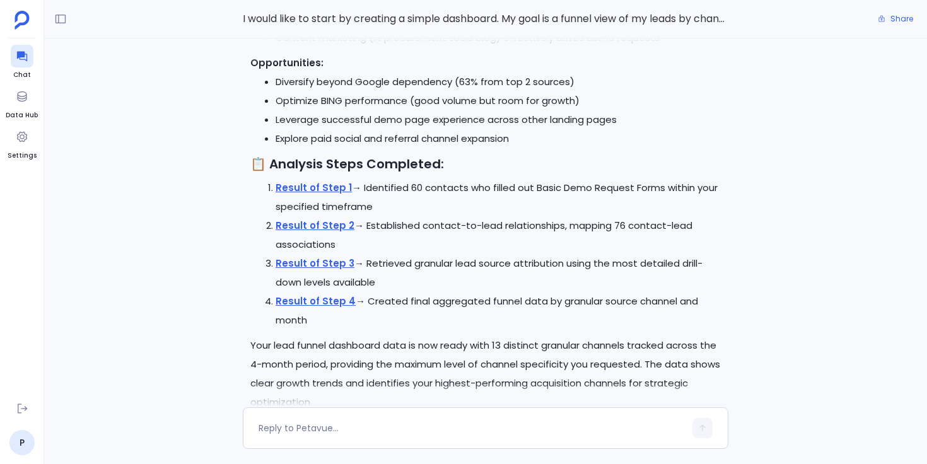
scroll to position [0, 0]
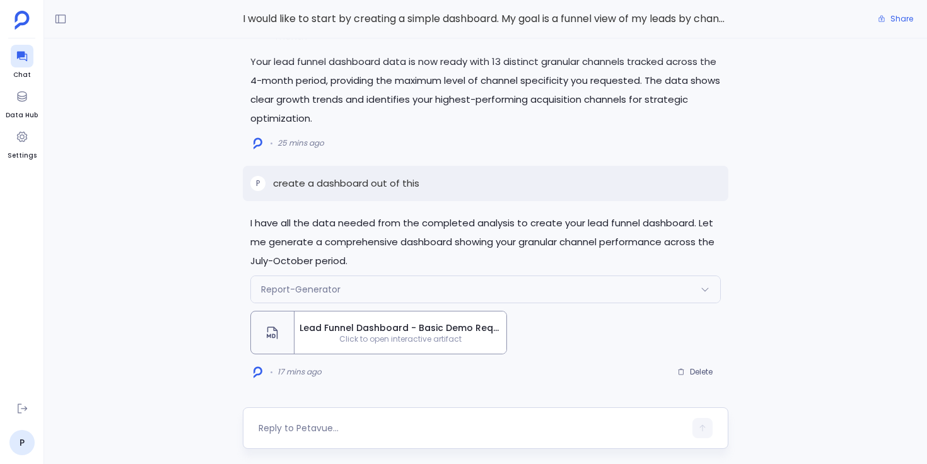
click at [339, 422] on textarea at bounding box center [471, 428] width 426 height 13
type textarea "can you create a report from the above analysis?"
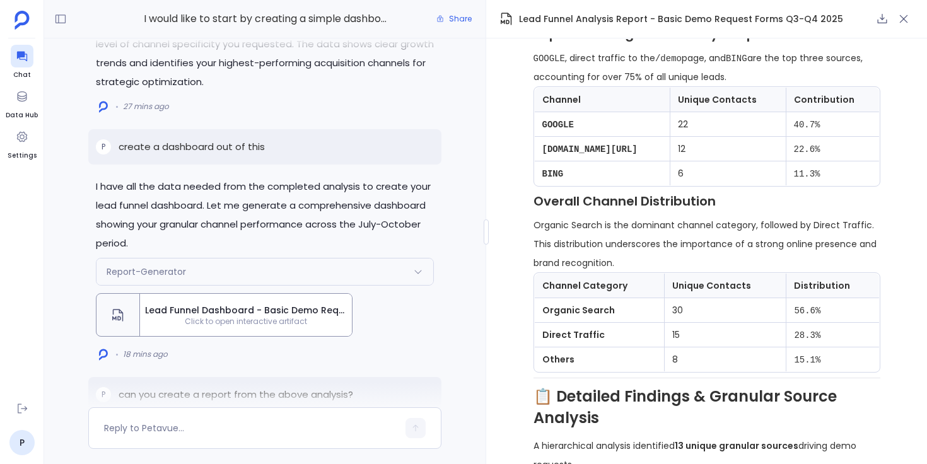
scroll to position [-219, 0]
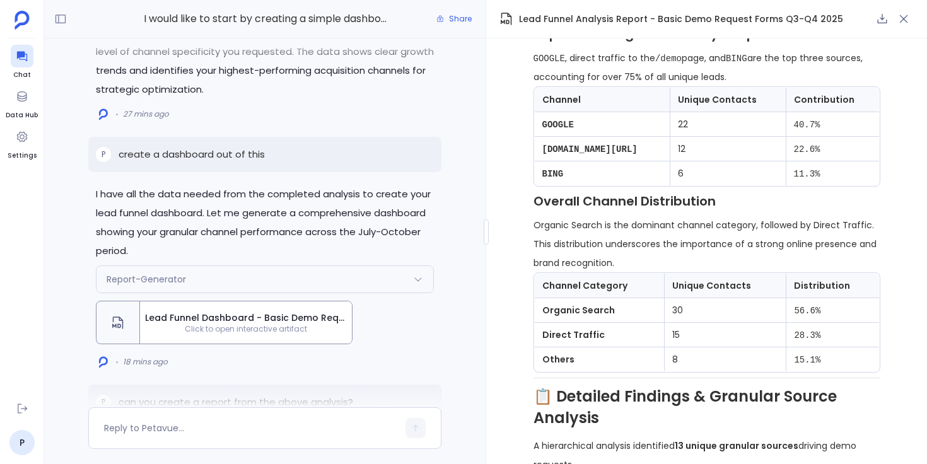
click at [243, 324] on span "Click to open interactive artifact" at bounding box center [246, 329] width 212 height 10
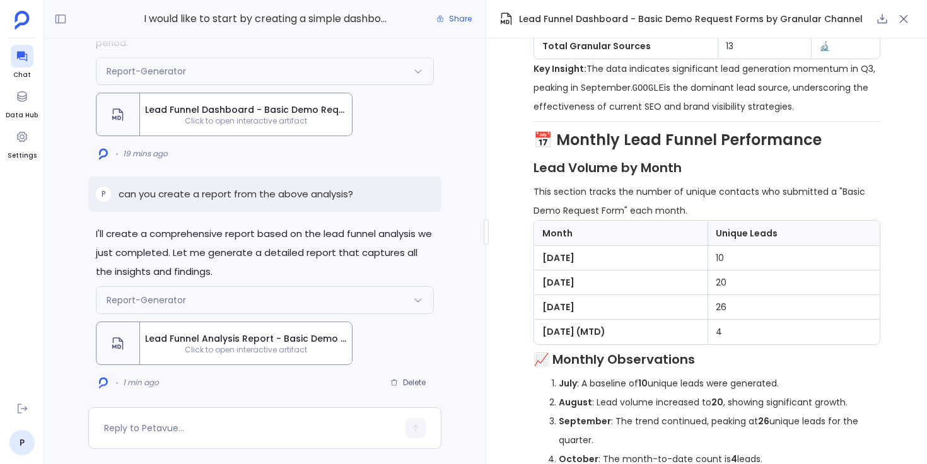
scroll to position [0, 0]
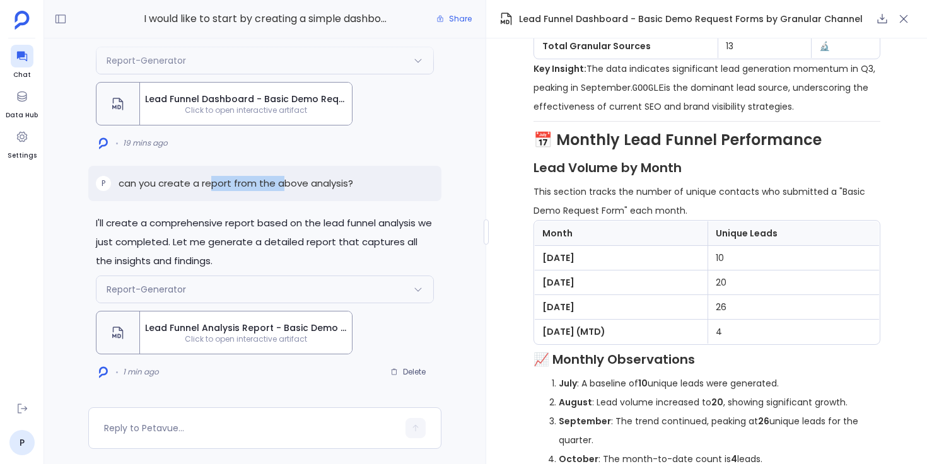
drag, startPoint x: 209, startPoint y: 183, endPoint x: 280, endPoint y: 181, distance: 71.3
click at [280, 181] on p "can you create a report from the above analysis?" at bounding box center [236, 183] width 235 height 15
click at [282, 341] on span "Click to open interactive artifact" at bounding box center [246, 339] width 212 height 10
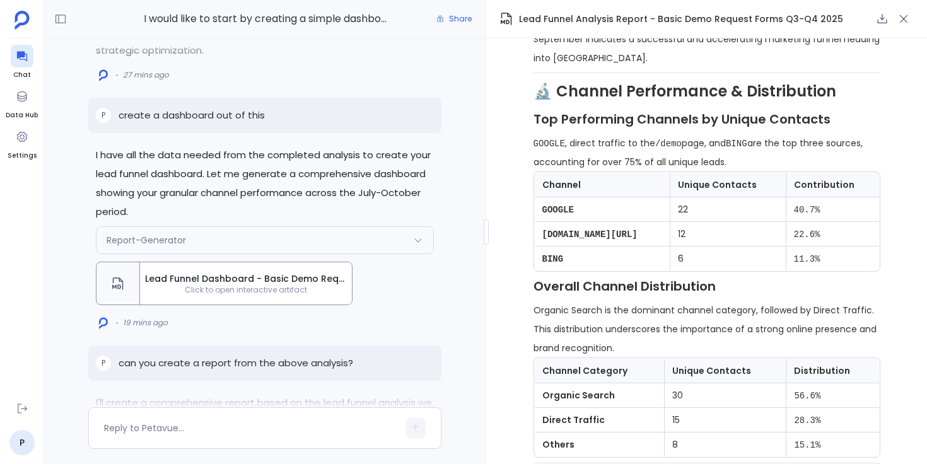
scroll to position [-125, 0]
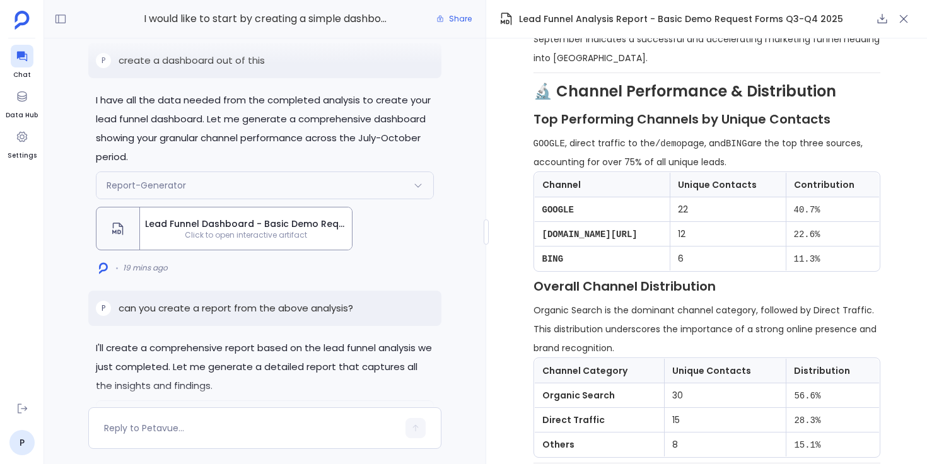
click at [301, 235] on span "Click to open interactive artifact" at bounding box center [246, 235] width 212 height 10
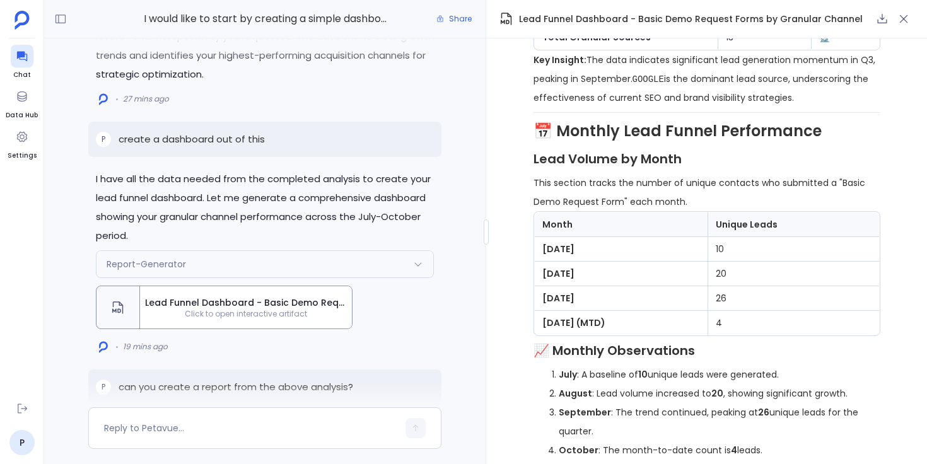
scroll to position [-194, 0]
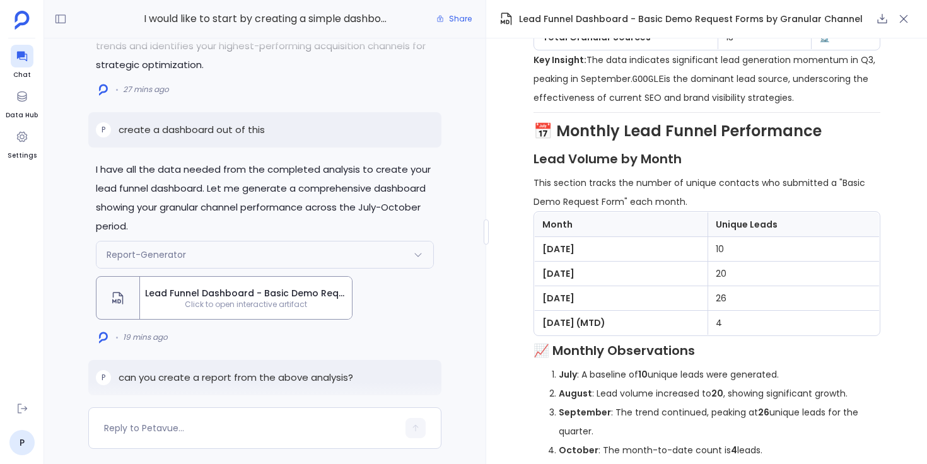
click at [371, 248] on div "Report-Generator" at bounding box center [264, 254] width 337 height 26
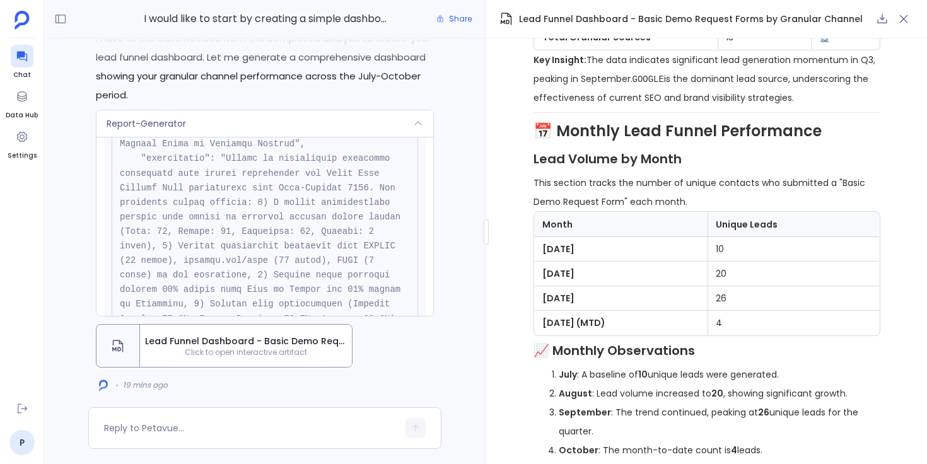
scroll to position [69, 0]
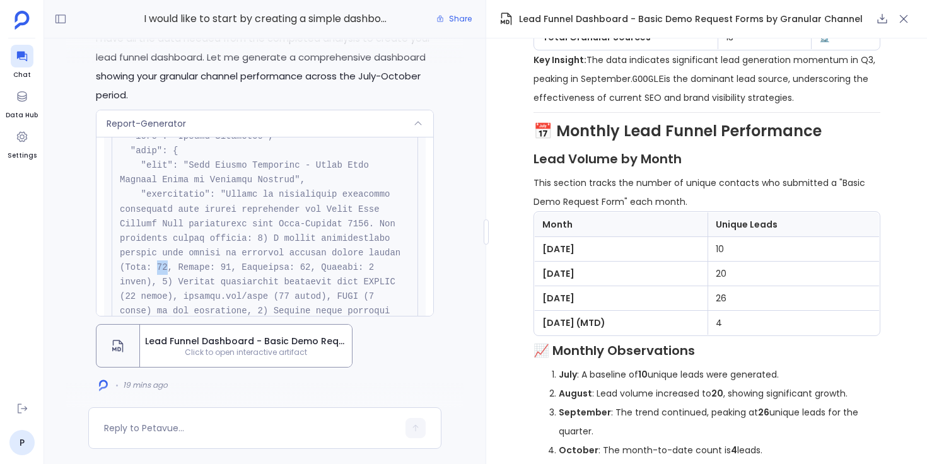
drag, startPoint x: 157, startPoint y: 268, endPoint x: 172, endPoint y: 268, distance: 15.1
click at [171, 268] on pre at bounding box center [265, 341] width 306 height 468
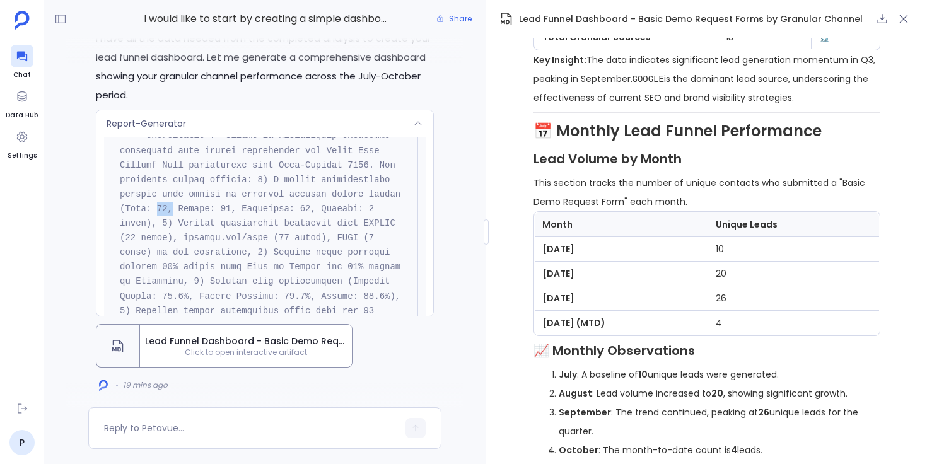
scroll to position [140, 0]
click at [311, 122] on div "Report-Generator" at bounding box center [264, 123] width 337 height 26
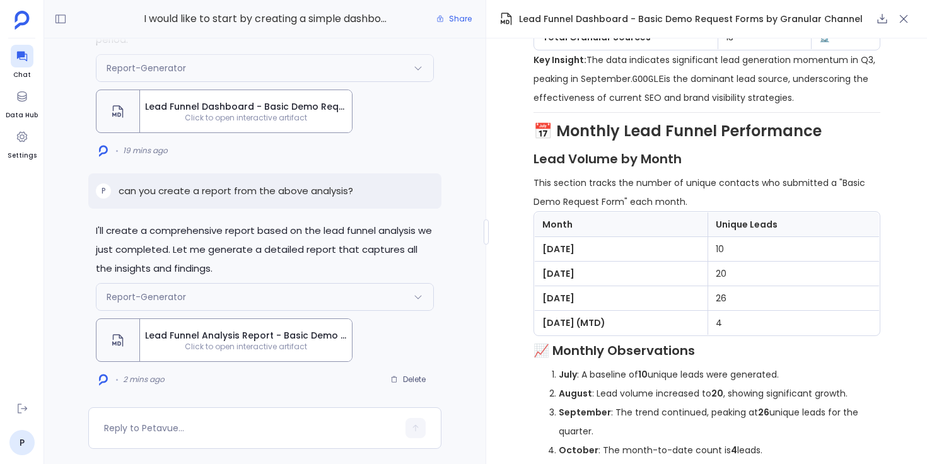
scroll to position [0, 0]
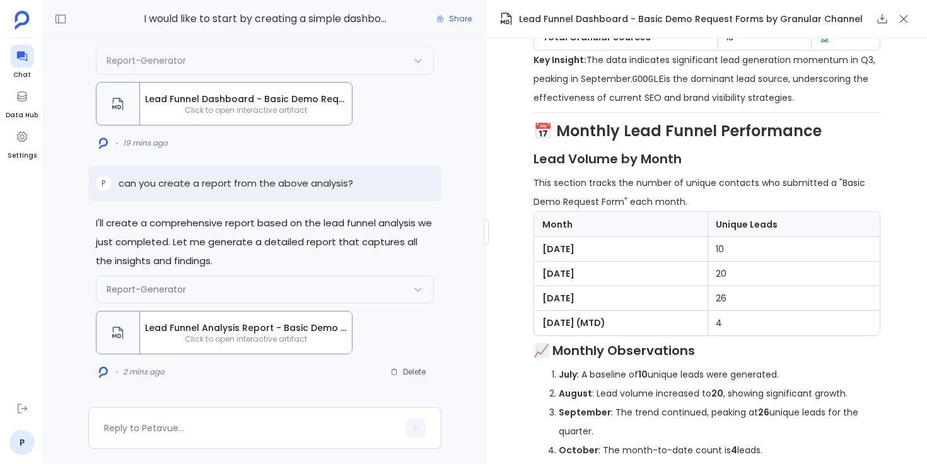
click at [329, 289] on div "Report-Generator" at bounding box center [264, 289] width 337 height 26
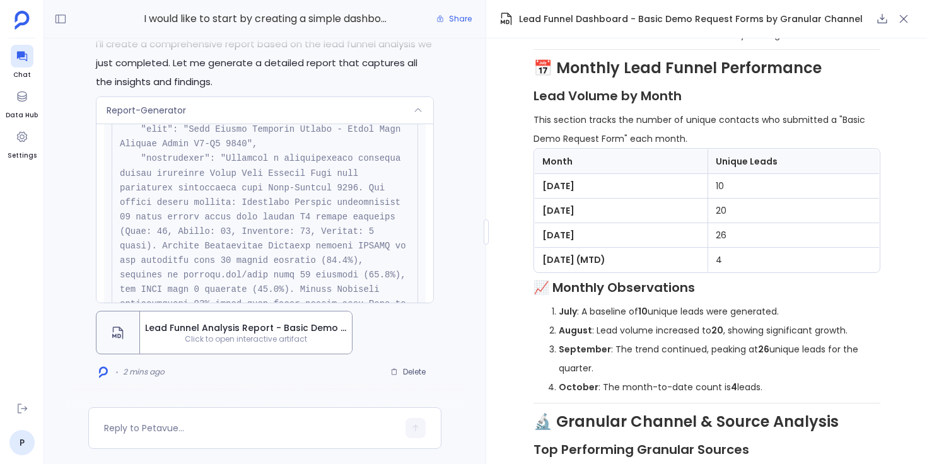
scroll to position [476, 0]
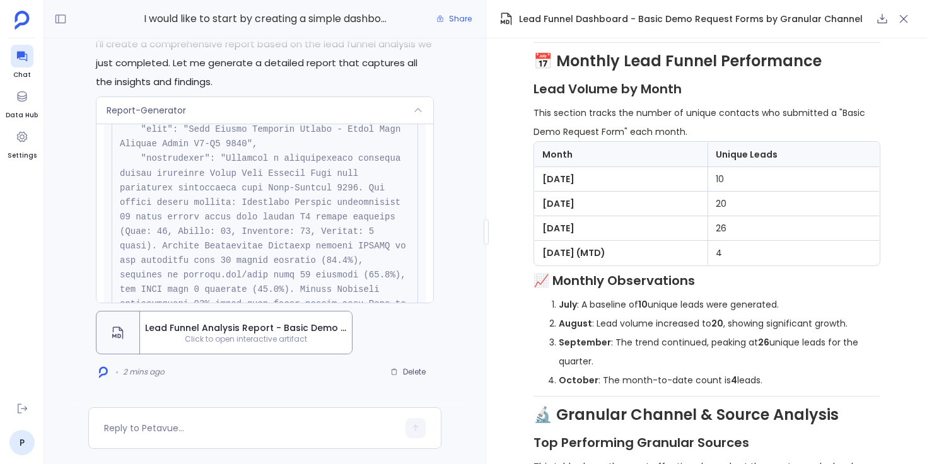
click at [381, 103] on div "Report-Generator" at bounding box center [264, 110] width 337 height 26
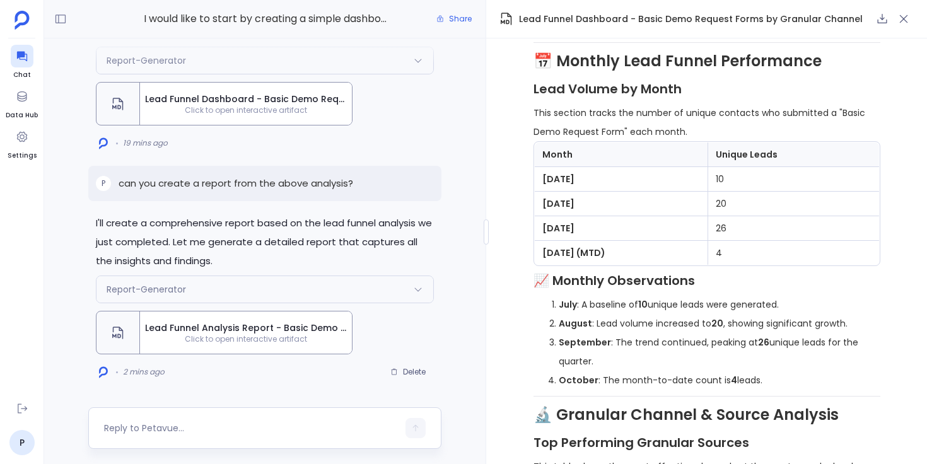
click at [239, 422] on textarea at bounding box center [251, 428] width 294 height 13
type textarea "Can you creaet an artifact from the above analysis"
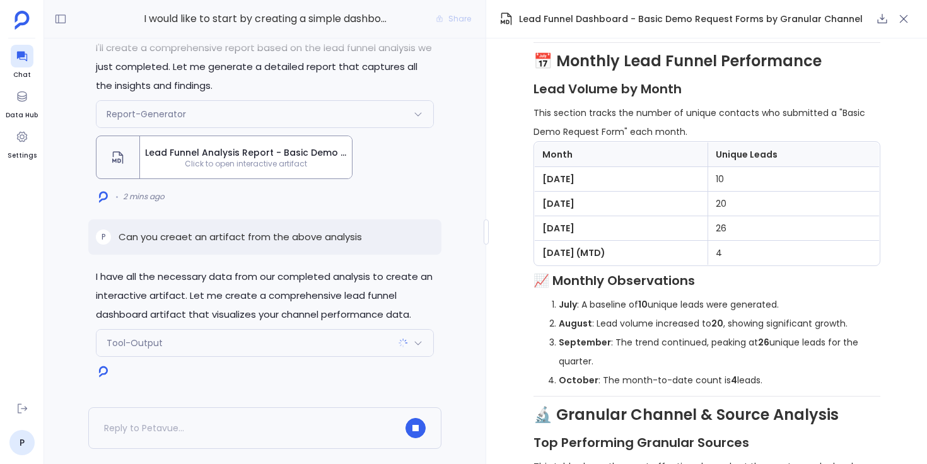
click at [297, 340] on div "Tool-Output" at bounding box center [264, 343] width 337 height 26
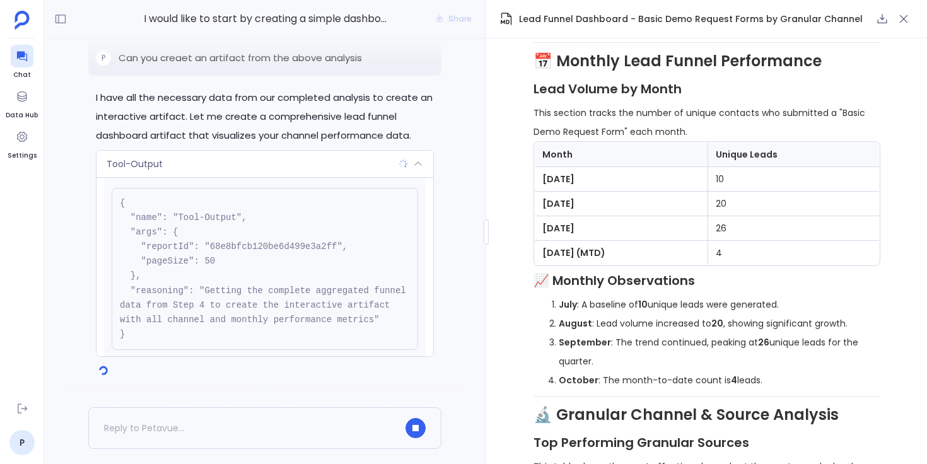
scroll to position [7, 0]
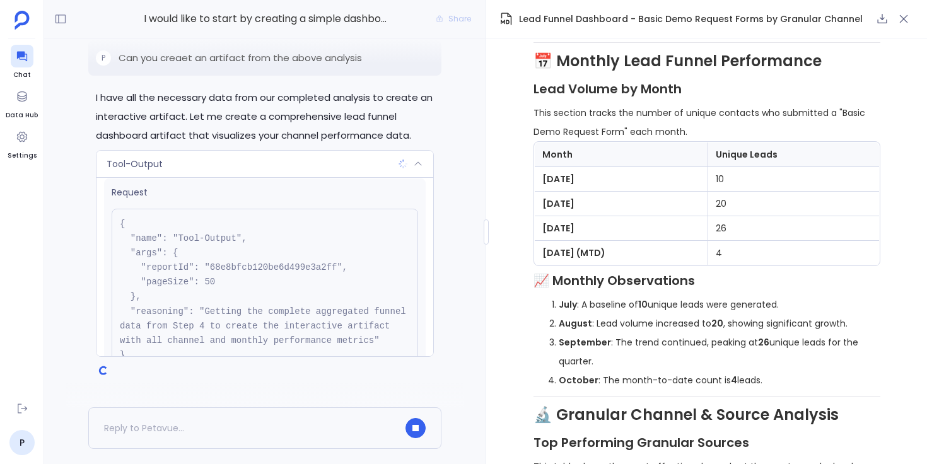
click at [338, 168] on div "Tool-Output" at bounding box center [264, 164] width 337 height 26
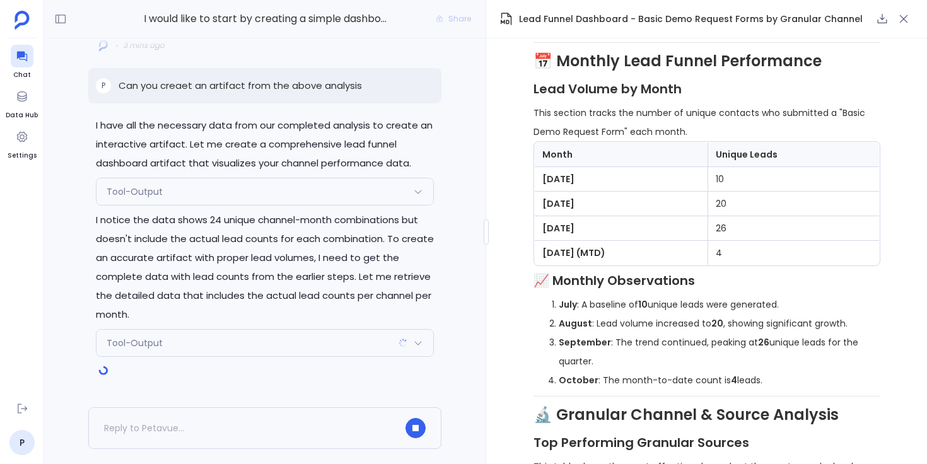
click at [312, 342] on div "Tool-Output" at bounding box center [264, 343] width 337 height 26
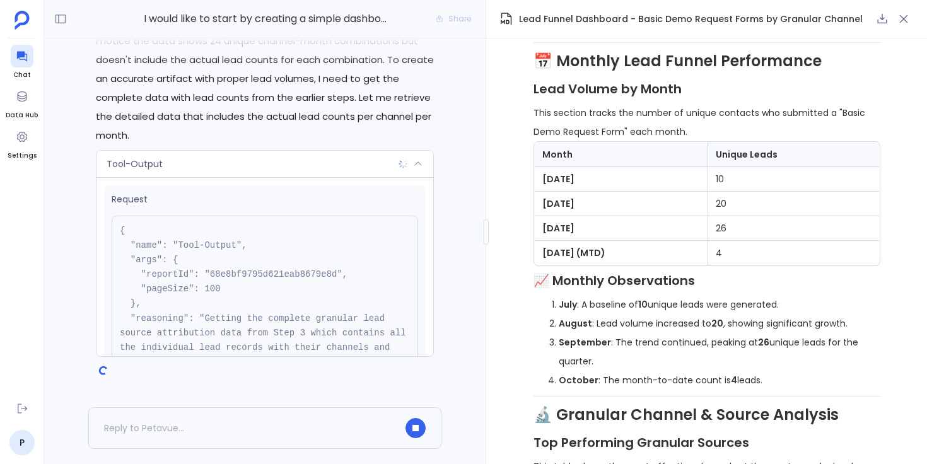
click at [339, 165] on div "Tool-Output" at bounding box center [264, 164] width 337 height 26
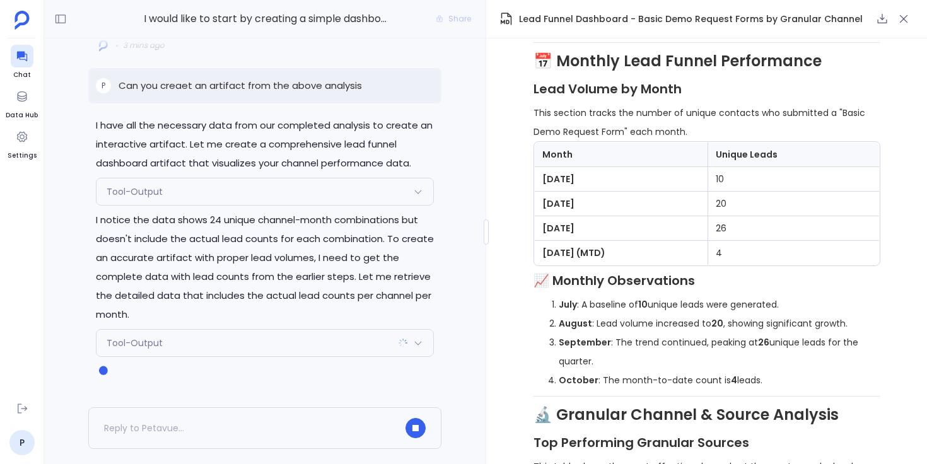
click at [311, 192] on div "Tool-Output" at bounding box center [264, 191] width 337 height 26
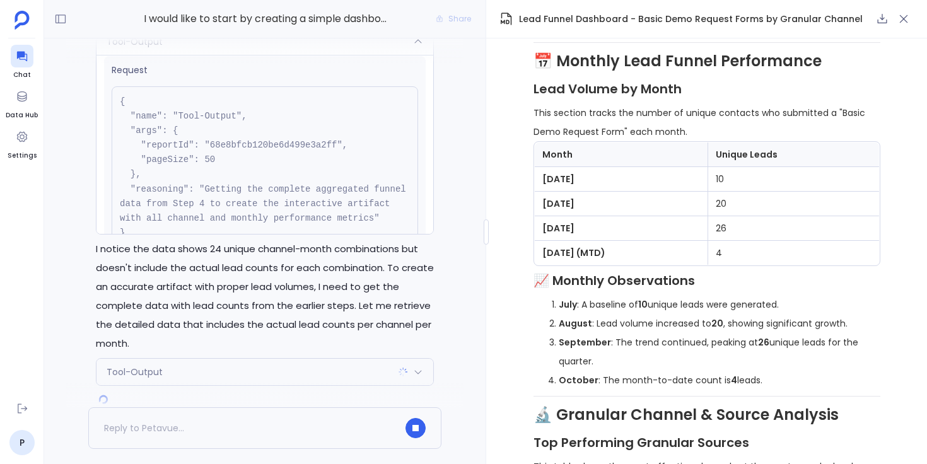
scroll to position [-81, 0]
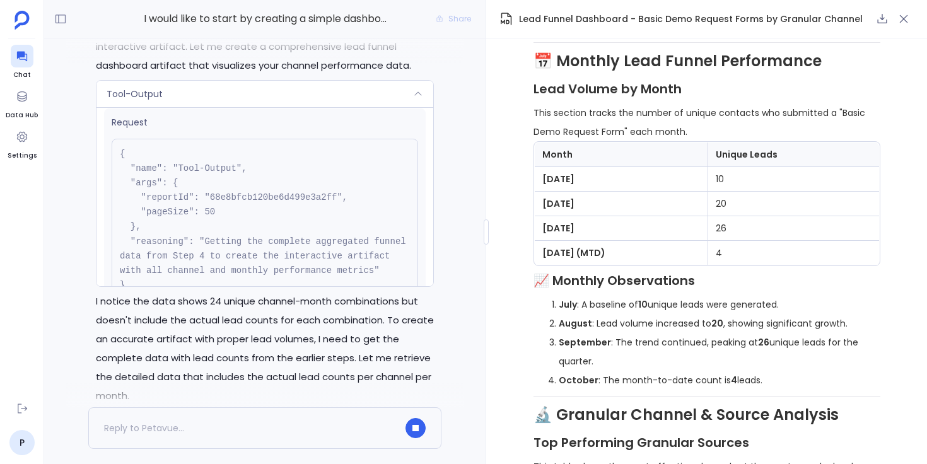
click at [339, 95] on div "Tool-Output" at bounding box center [264, 94] width 337 height 26
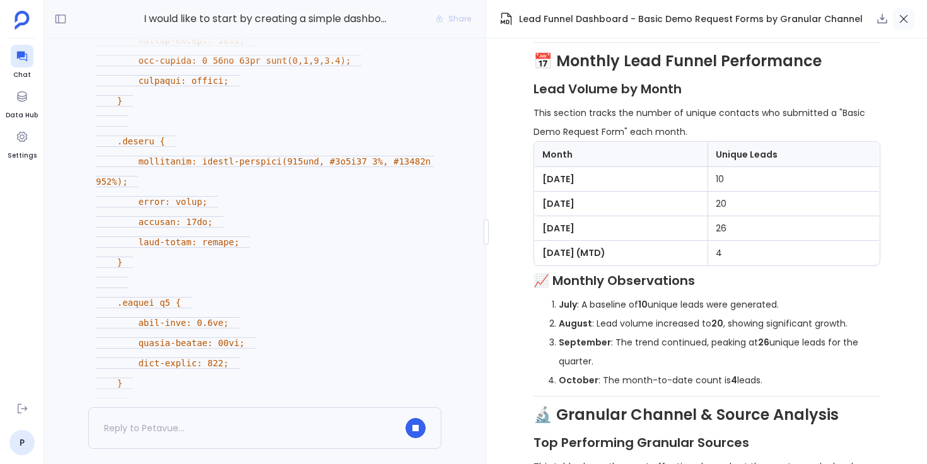
scroll to position [-1136, 0]
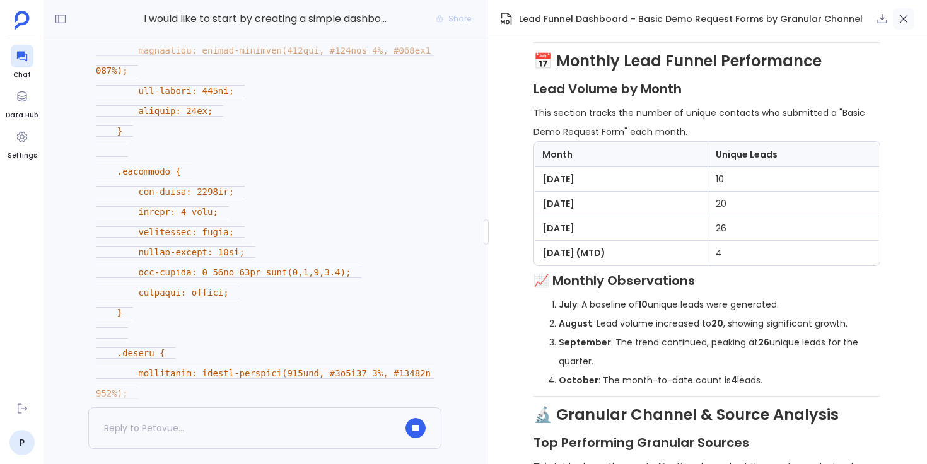
click at [907, 20] on icon "button" at bounding box center [903, 19] width 13 height 13
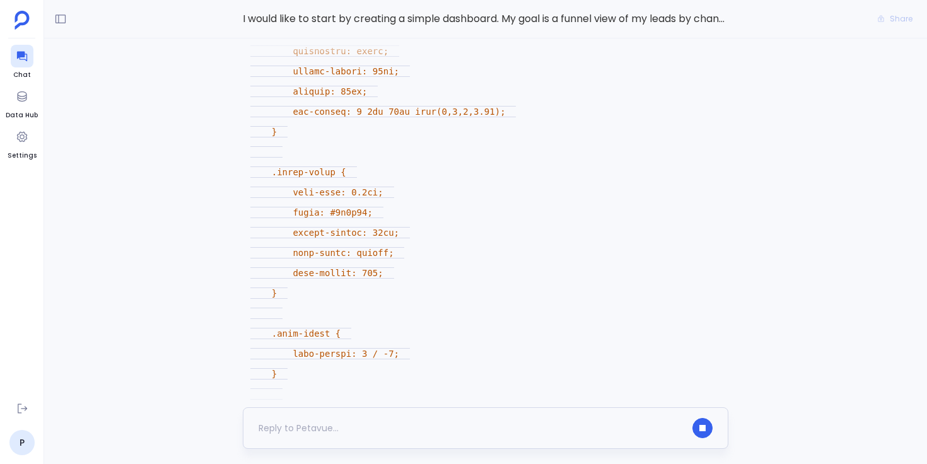
scroll to position [0, 0]
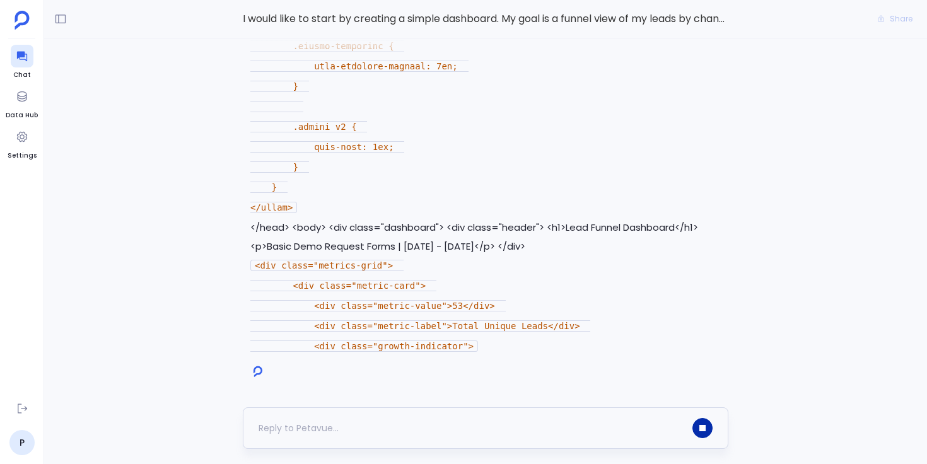
click at [703, 425] on icon "button" at bounding box center [702, 428] width 6 height 6
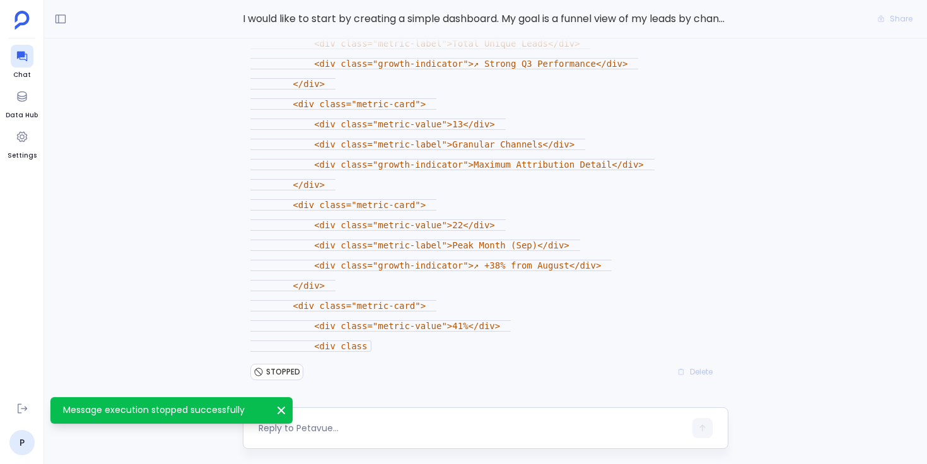
click at [757, 375] on div "I have all the necessary data from our completed analysis to create an interact…" at bounding box center [485, 222] width 883 height 369
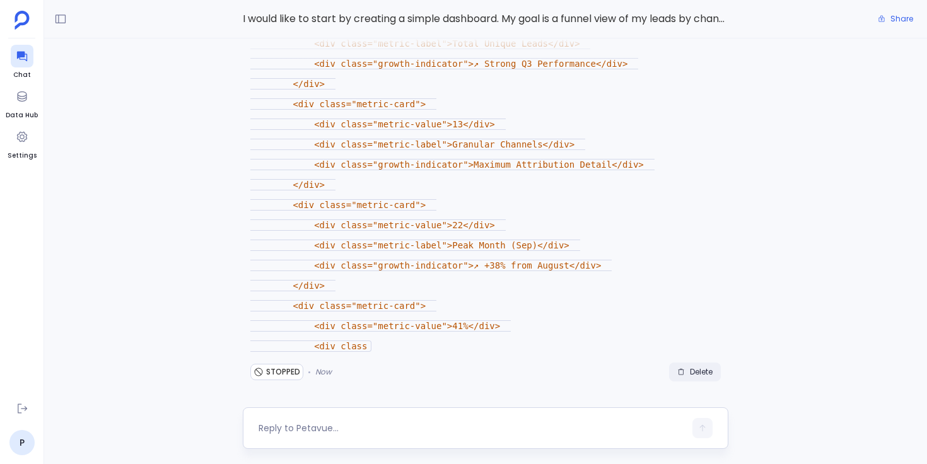
click at [692, 374] on span "Delete" at bounding box center [701, 372] width 23 height 10
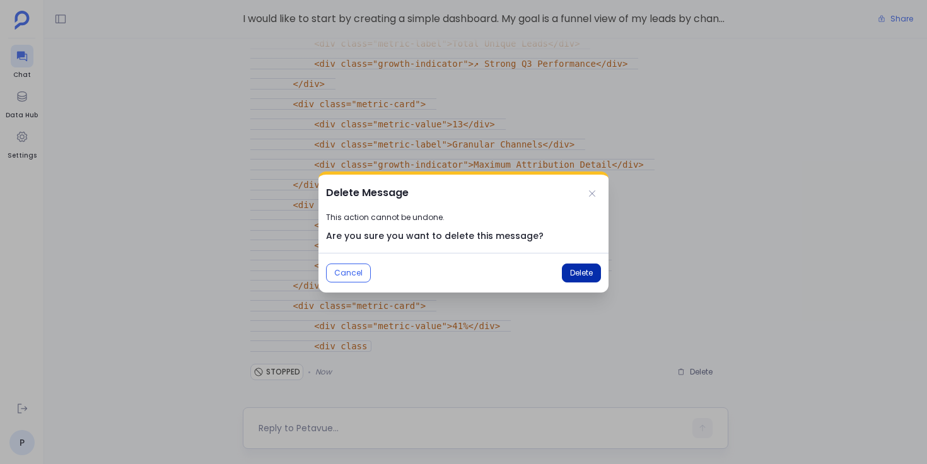
click at [582, 274] on span "Delete" at bounding box center [581, 273] width 23 height 10
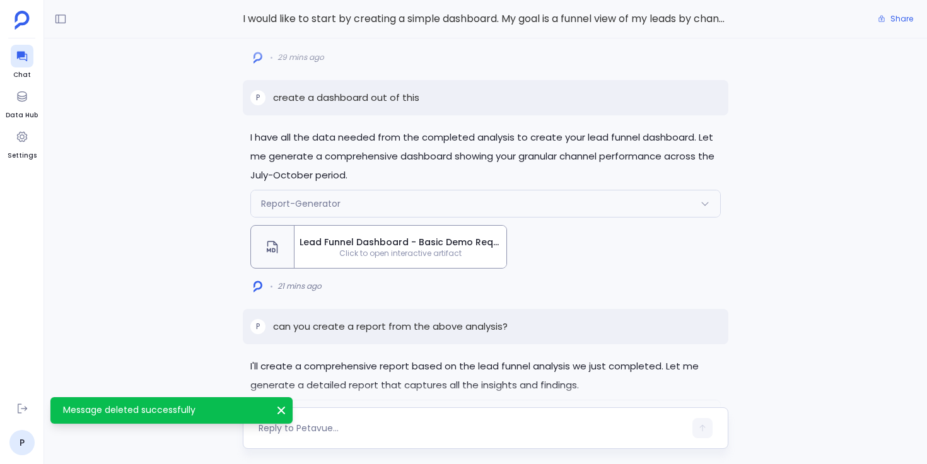
scroll to position [-167, 0]
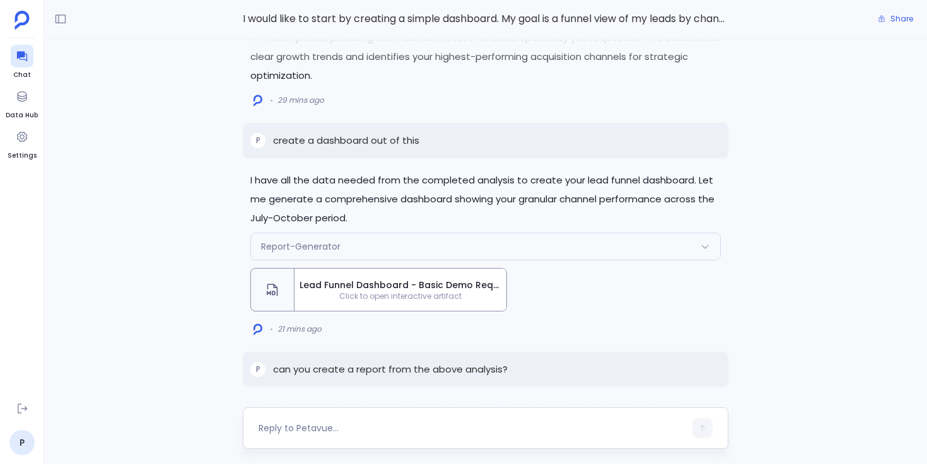
click at [344, 142] on p "create a dashboard out of this" at bounding box center [346, 140] width 146 height 15
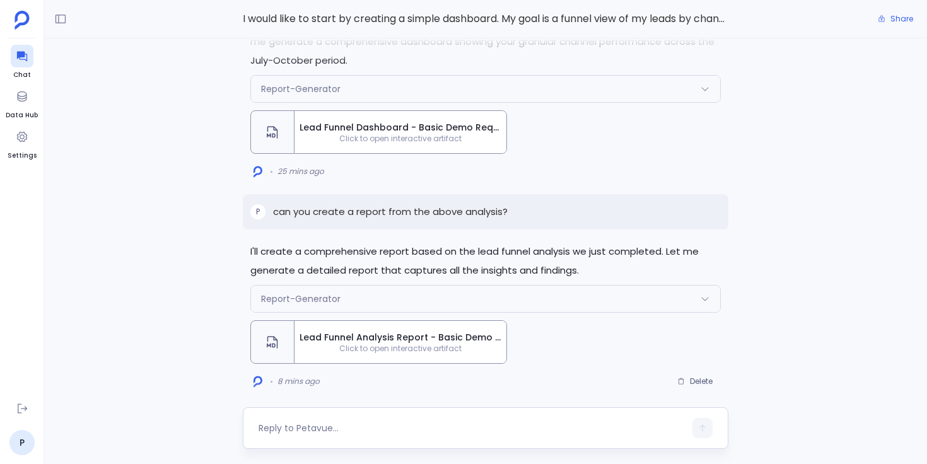
scroll to position [0, 0]
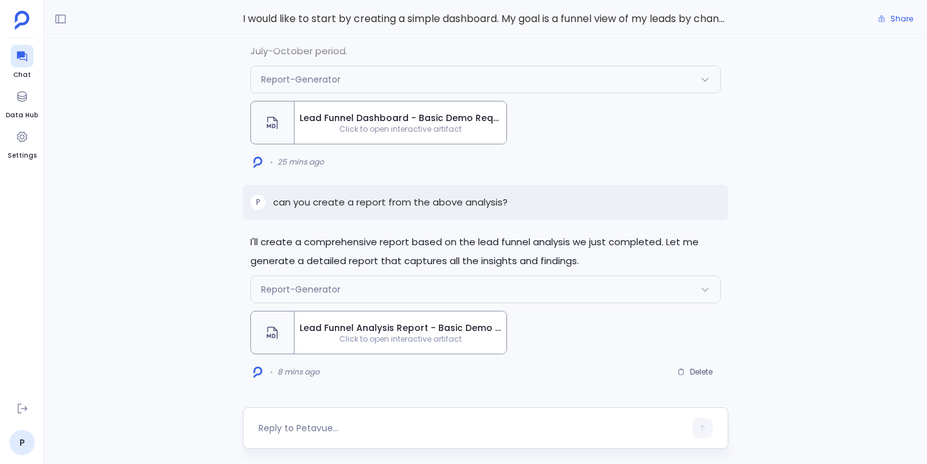
click at [436, 330] on span "Lead Funnel Analysis Report - Basic Demo Request Forms Q3-Q4 2025" at bounding box center [400, 328] width 202 height 13
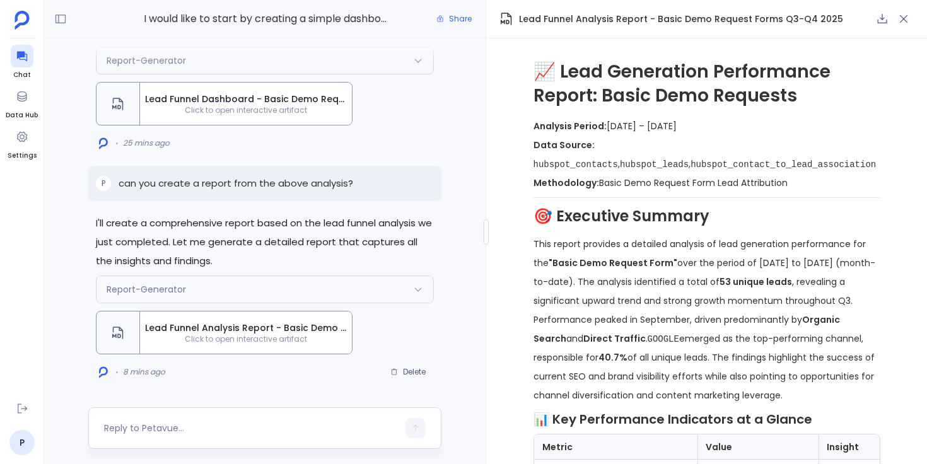
click at [404, 291] on div "Report-Generator" at bounding box center [264, 289] width 337 height 26
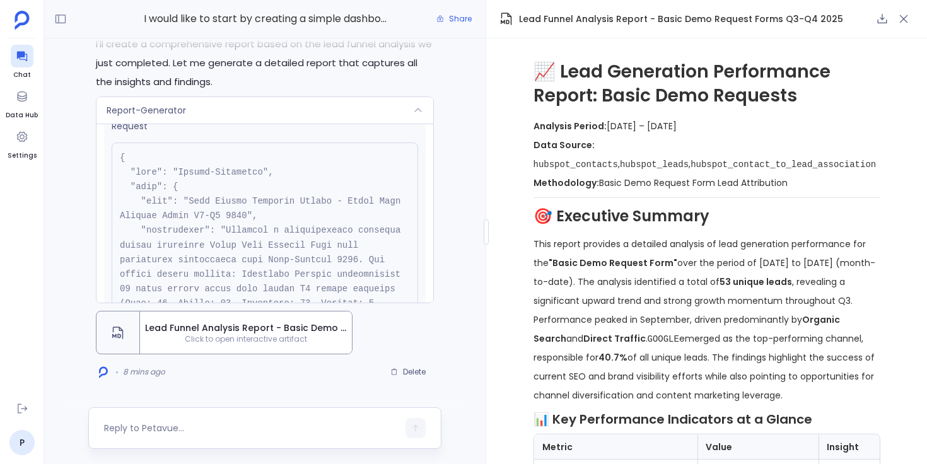
scroll to position [23, 0]
click at [378, 110] on div "Report-Generator" at bounding box center [264, 110] width 337 height 26
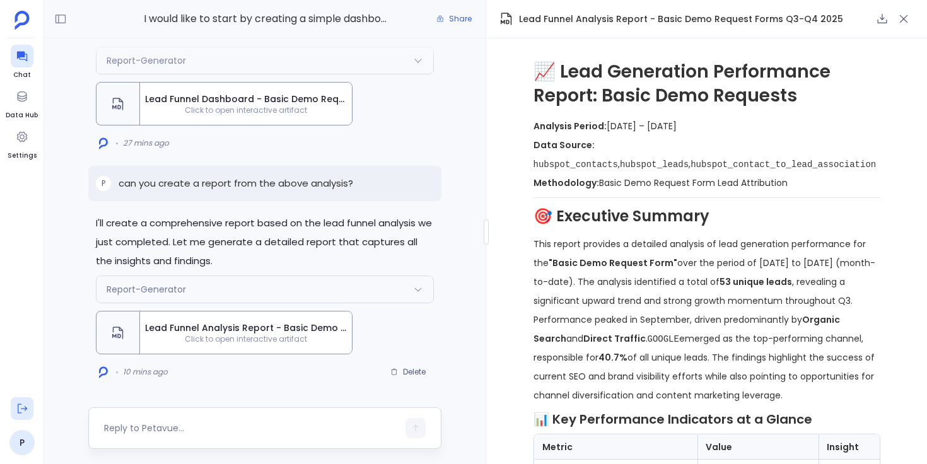
click at [24, 407] on icon at bounding box center [22, 408] width 13 height 13
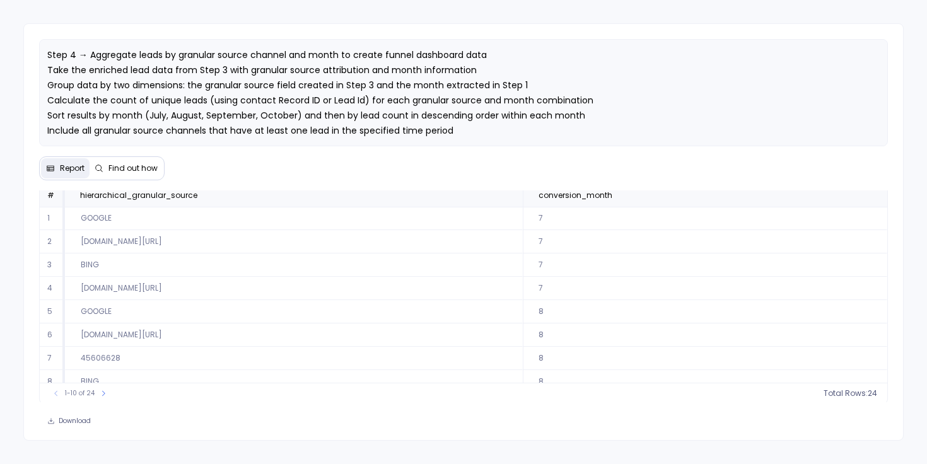
scroll to position [57, 0]
click at [653, 196] on span "conversion_month" at bounding box center [592, 194] width 129 height 10
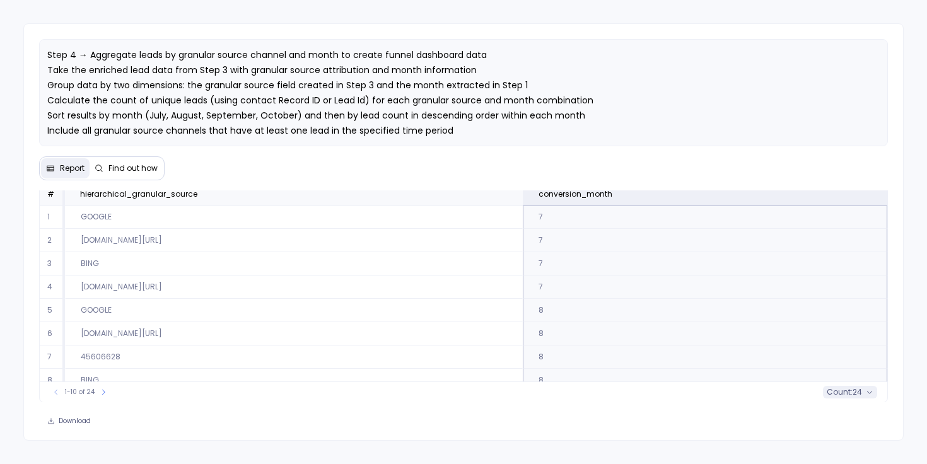
click at [847, 392] on span "count :" at bounding box center [840, 392] width 26 height 10
click at [794, 411] on div "Below is the detailed list of 24 unique leads aggregated by Hierarchical granul…" at bounding box center [463, 310] width 879 height 240
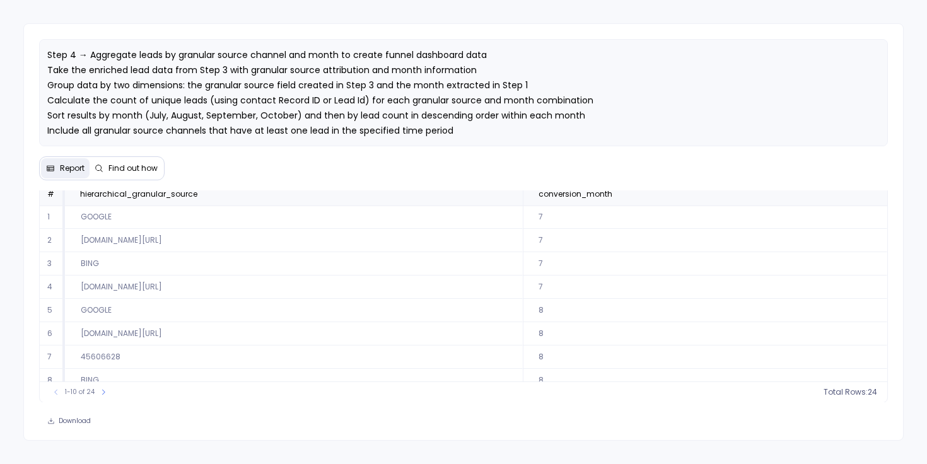
scroll to position [0, 0]
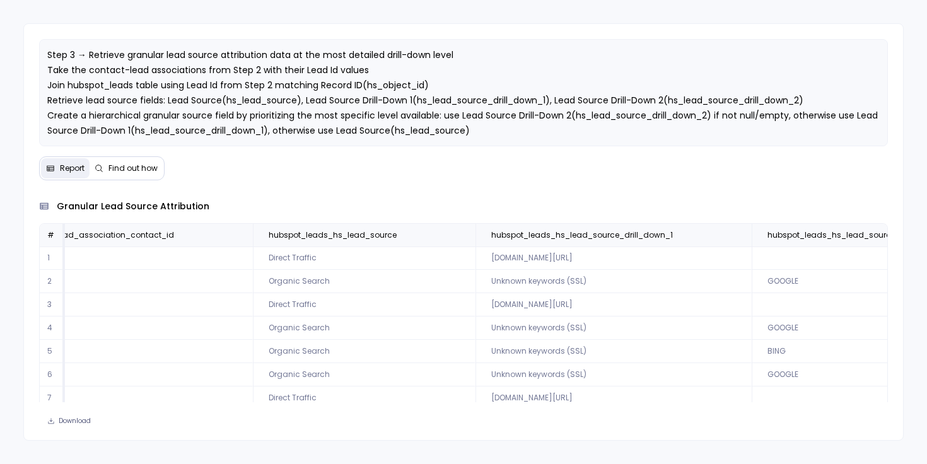
scroll to position [0, 2755]
click at [578, 232] on span "hubspot_leads_hs_lead_source_drill_down_1" at bounding box center [598, 235] width 237 height 10
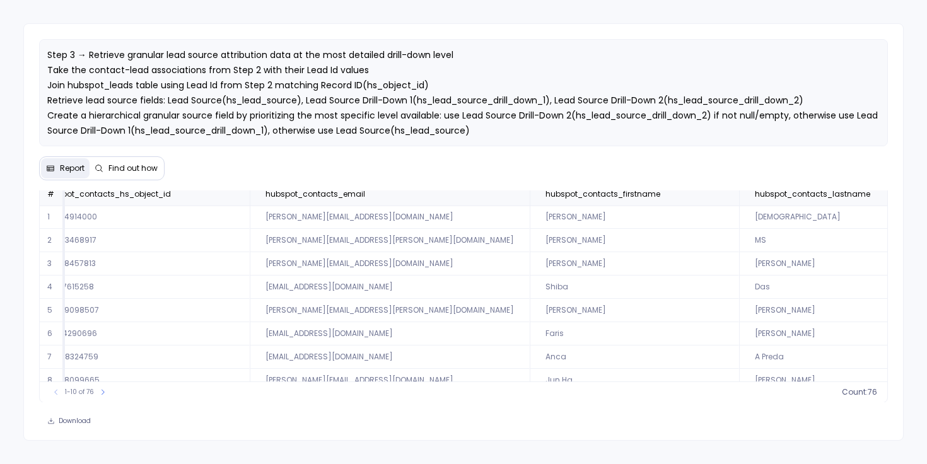
scroll to position [0, 0]
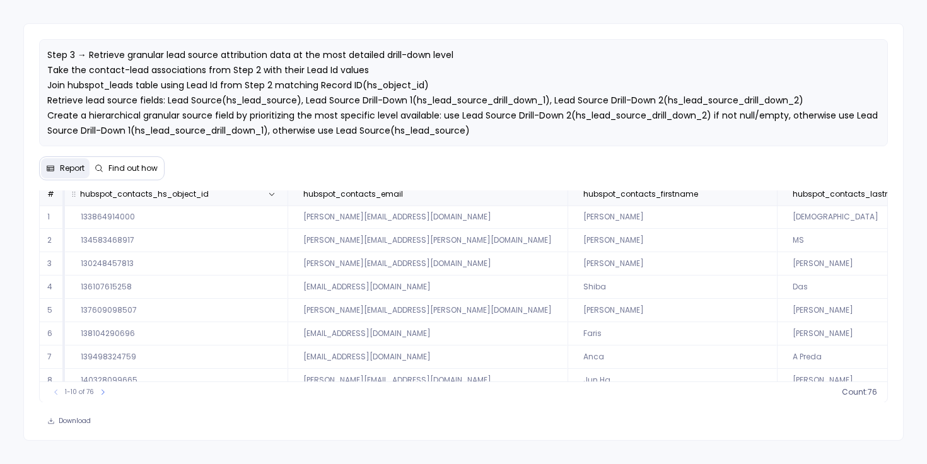
click at [242, 199] on th "hubspot_contacts_hs_object_id" at bounding box center [176, 194] width 223 height 23
click at [866, 394] on icon at bounding box center [870, 392] width 8 height 8
